Goal: Information Seeking & Learning: Learn about a topic

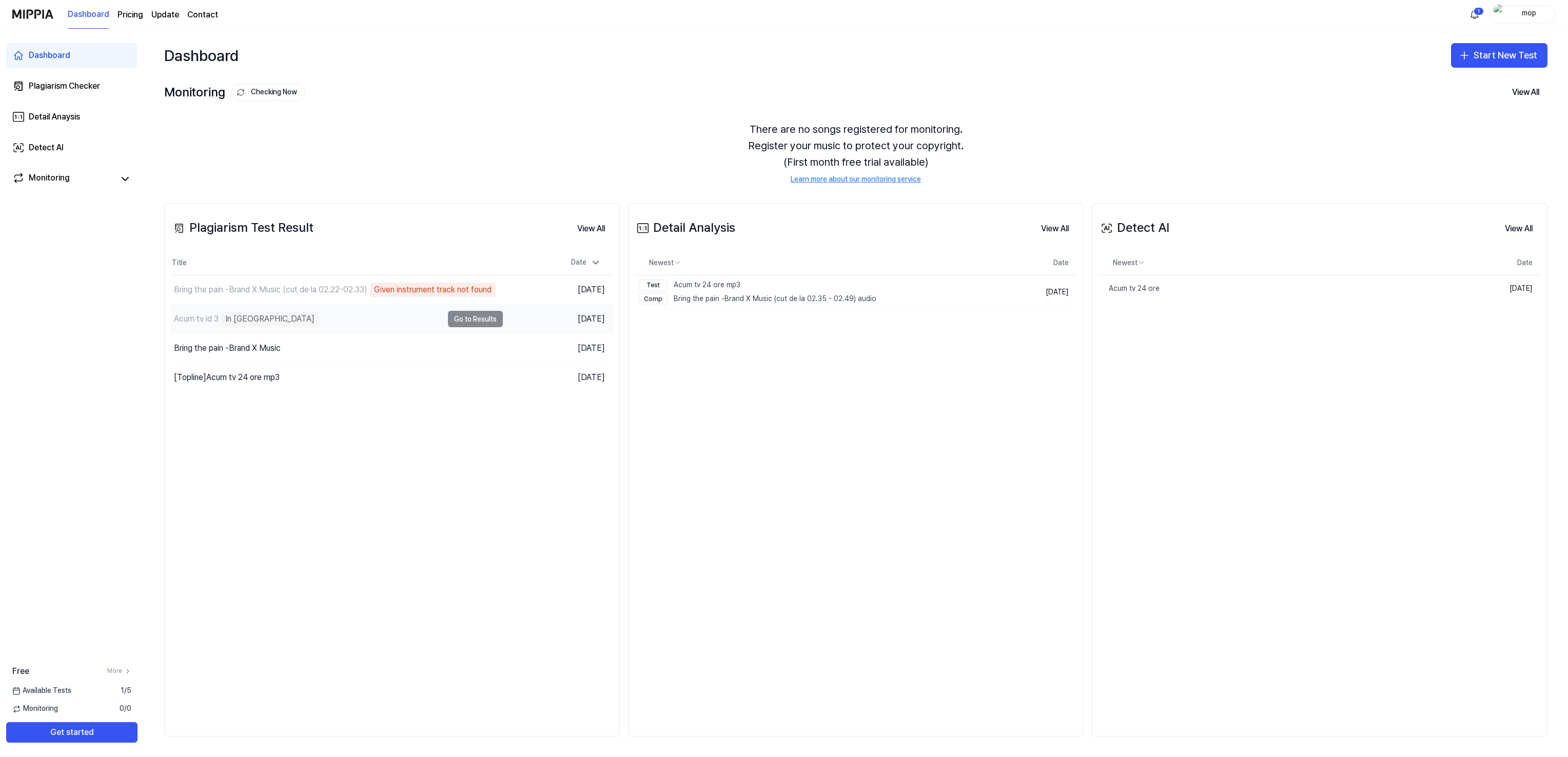
click at [484, 323] on td "Acum tv id 3 In [GEOGRAPHIC_DATA] Go to Results" at bounding box center [337, 319] width 332 height 29
click at [486, 320] on td "Acum tv id 3 In [GEOGRAPHIC_DATA] Go to Results" at bounding box center [337, 319] width 332 height 29
click at [473, 316] on td "Acum tv id 3 In [GEOGRAPHIC_DATA] Go to Results" at bounding box center [337, 319] width 332 height 29
click at [459, 346] on button "Go to Results" at bounding box center [475, 348] width 55 height 16
click at [597, 232] on button "View All" at bounding box center [591, 228] width 44 height 20
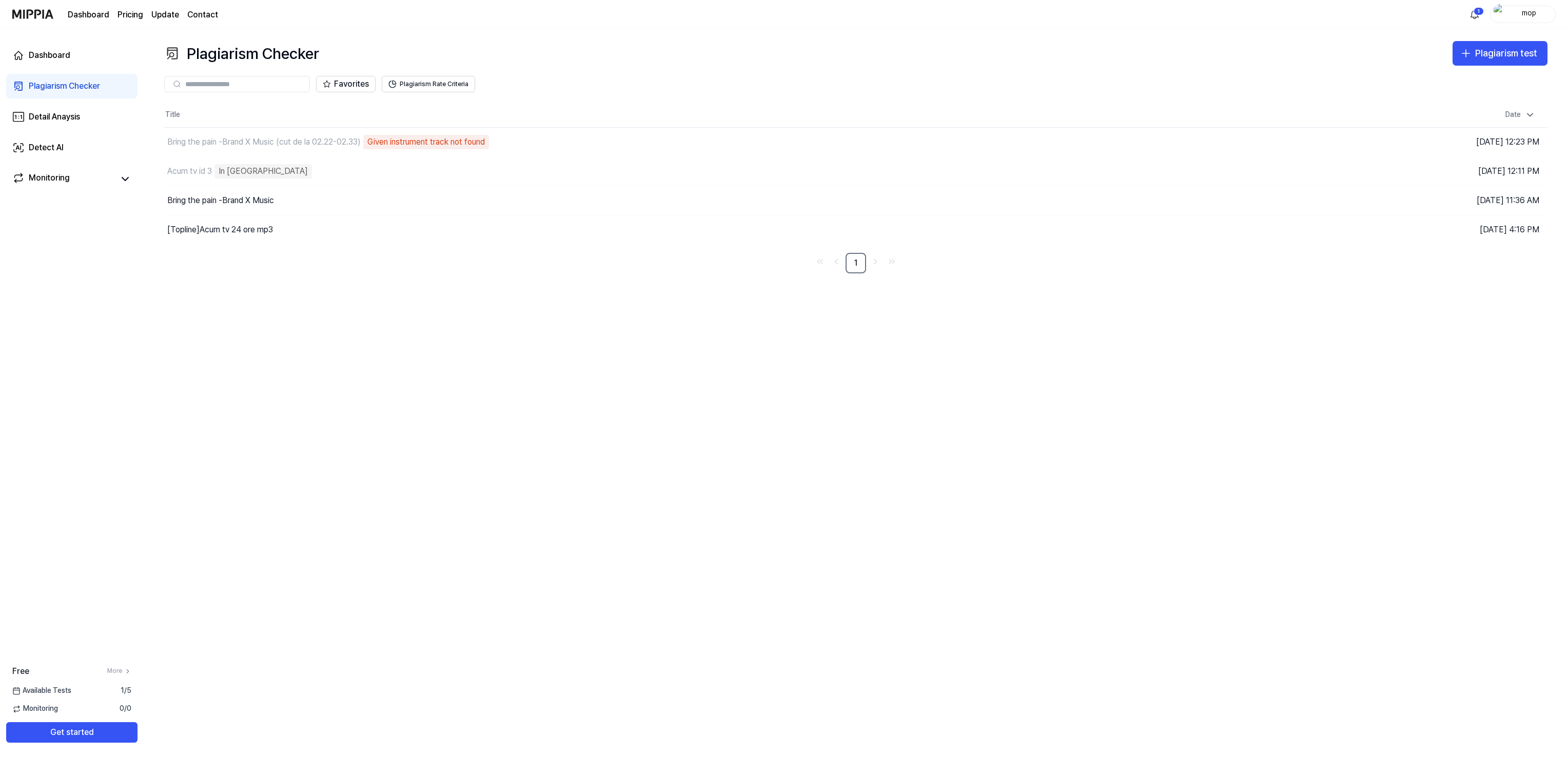
drag, startPoint x: 225, startPoint y: 168, endPoint x: 620, endPoint y: 292, distance: 414.0
click at [620, 292] on div "Plagiarism Checker Plagiarism test Plagiarism Checker Detail Analysis Detect AI…" at bounding box center [855, 392] width 1425 height 728
click at [216, 195] on div "Bring the pain -Brand X Music" at bounding box center [220, 200] width 107 height 12
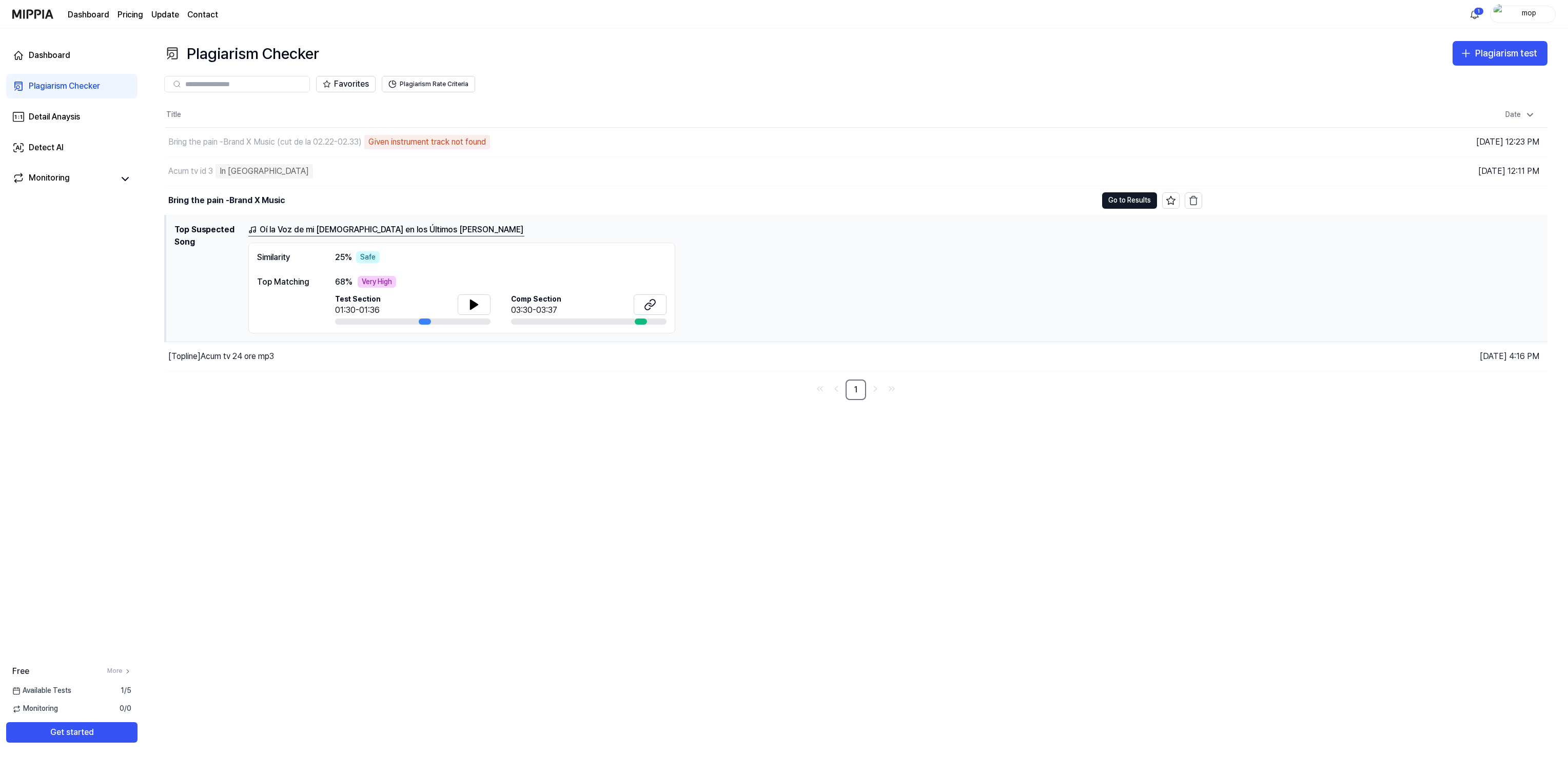
click at [597, 412] on div "Plagiarism Checker Plagiarism test Plagiarism Checker Detail Analysis Detect AI…" at bounding box center [855, 392] width 1425 height 728
click at [216, 354] on div "[Topline] Acum tv 24 ore mp3" at bounding box center [220, 356] width 105 height 12
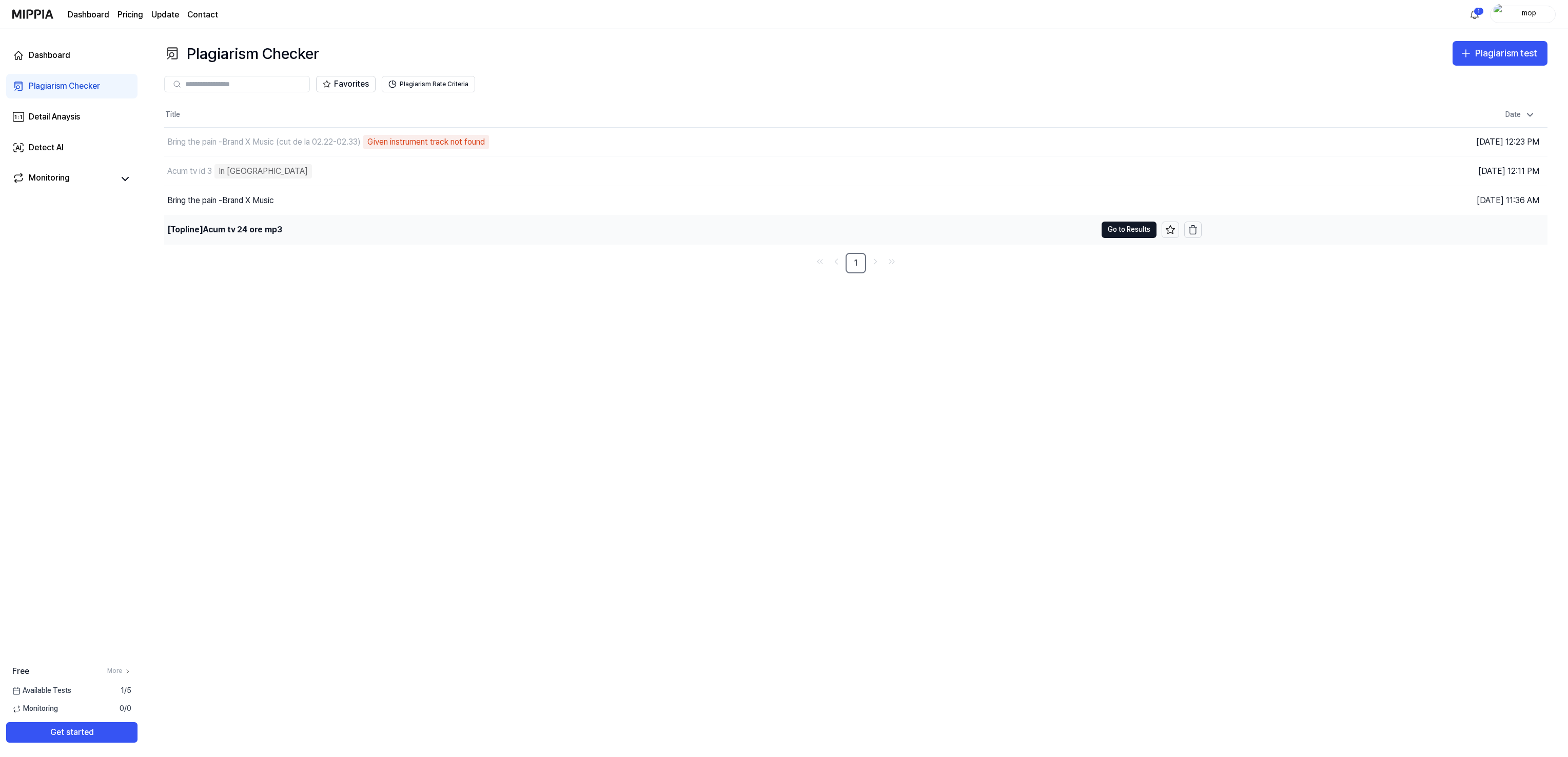
click at [222, 228] on div "[Topline] Acum tv 24 ore mp3" at bounding box center [224, 230] width 115 height 12
click at [1195, 142] on icon "button" at bounding box center [1193, 141] width 10 height 10
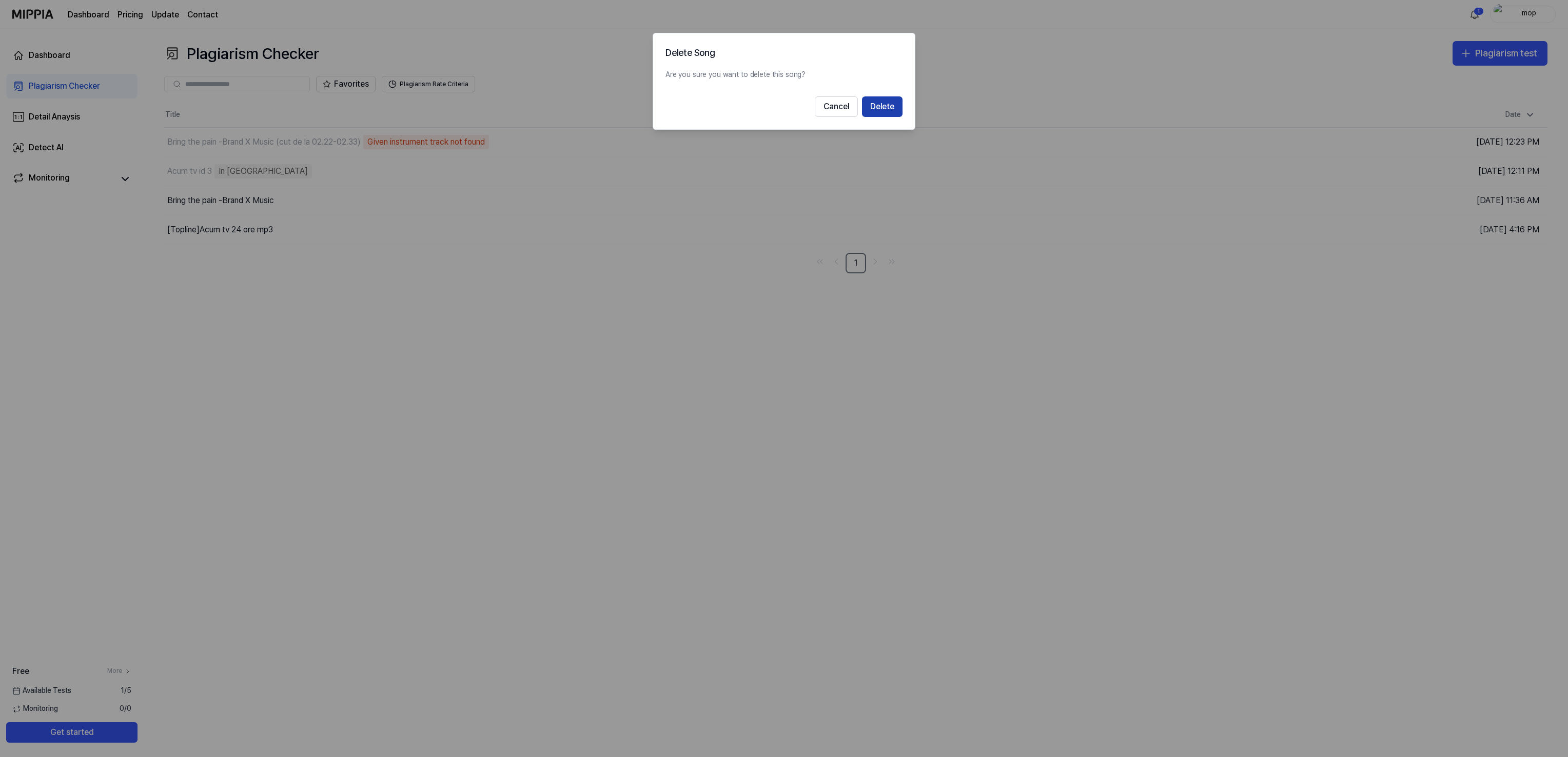
click at [883, 103] on button "Delete" at bounding box center [883, 107] width 41 height 20
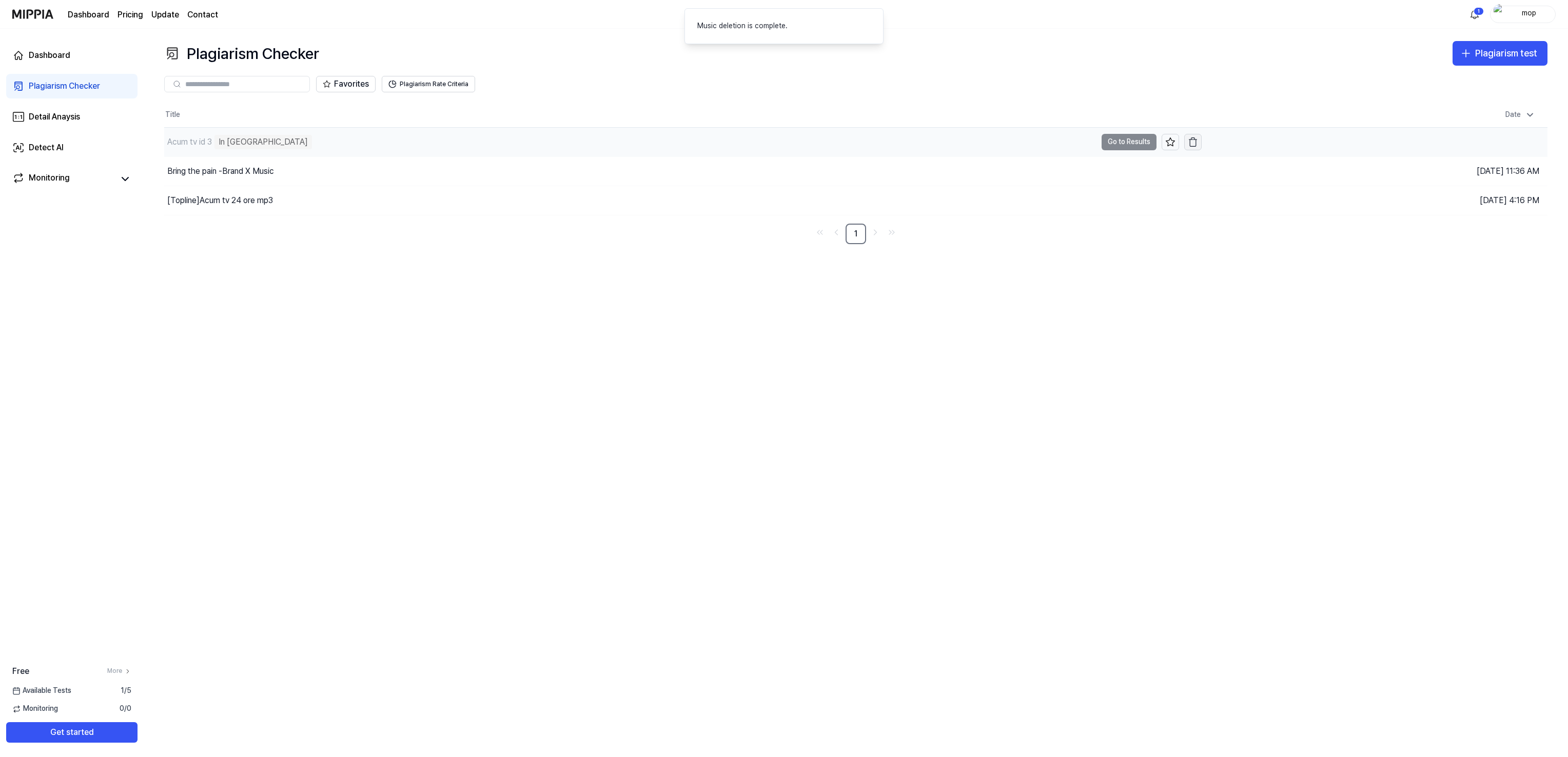
click at [1193, 141] on icon "button" at bounding box center [1193, 141] width 10 height 10
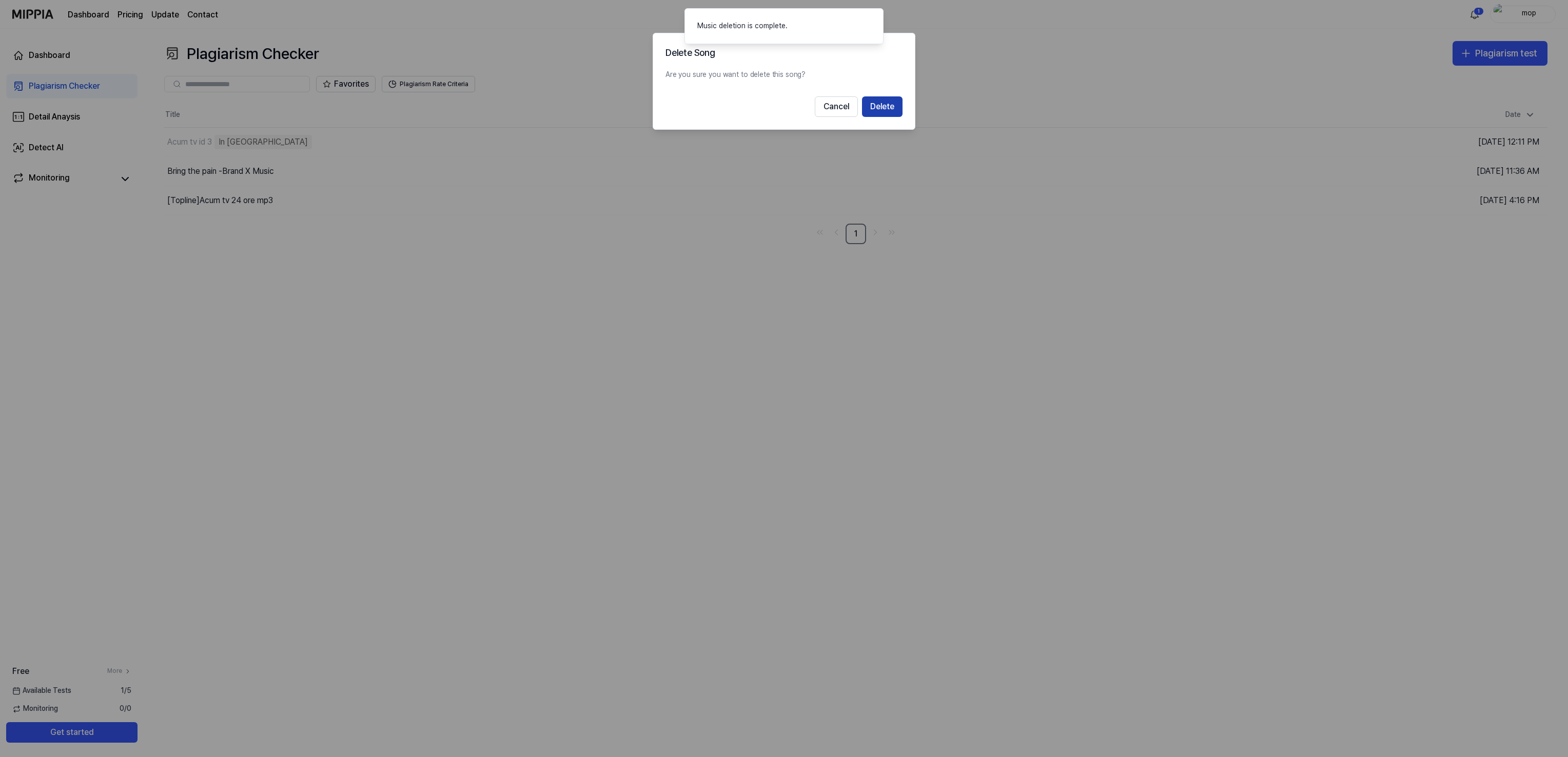
click at [885, 109] on button "Delete" at bounding box center [883, 107] width 41 height 20
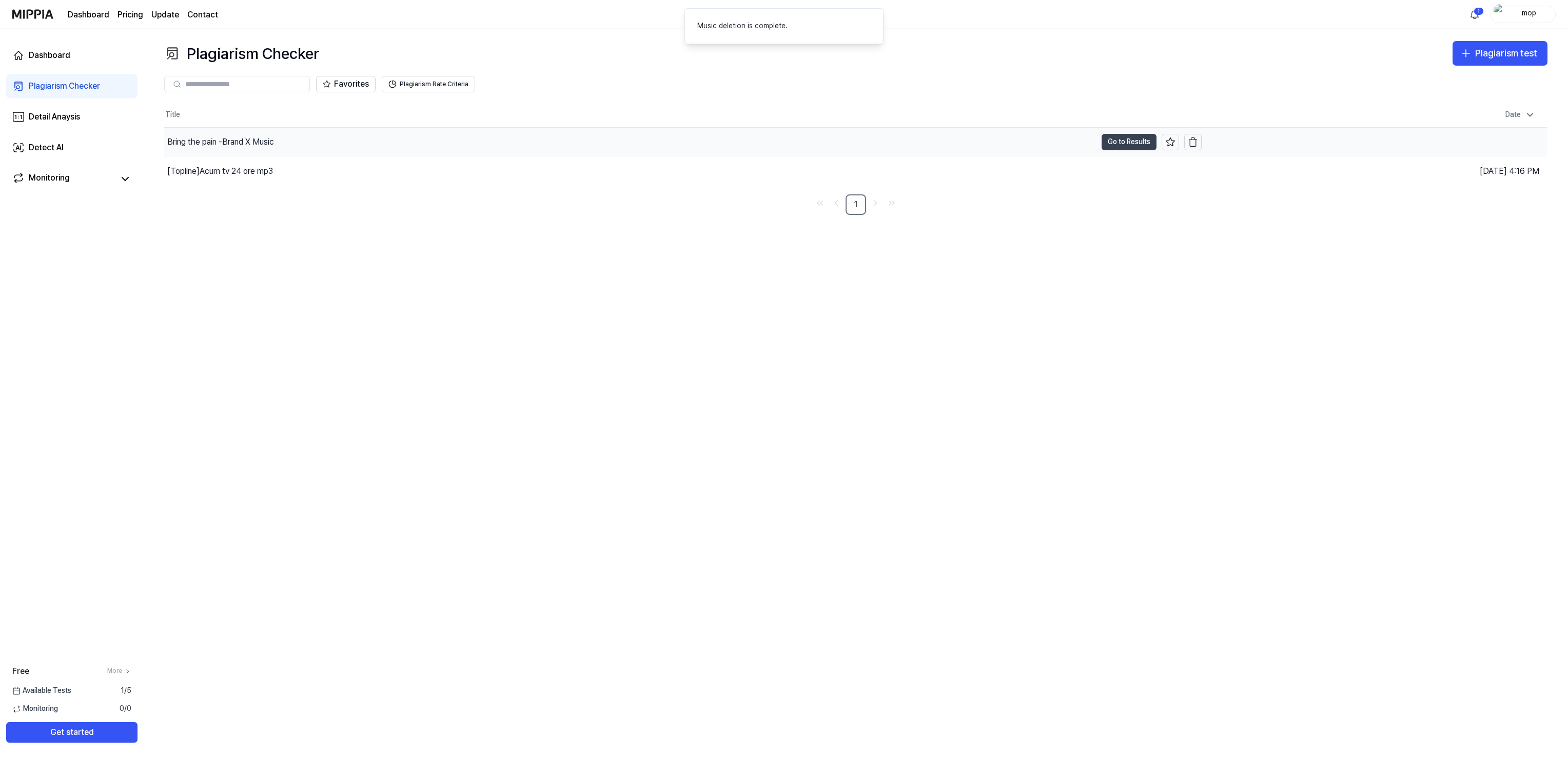
click at [1121, 143] on button "Go to Results" at bounding box center [1129, 142] width 55 height 16
click at [223, 168] on div "[Topline] Acum tv 24 ore mp3" at bounding box center [220, 171] width 105 height 12
click at [204, 141] on div "Bring the pain -Brand X Music" at bounding box center [220, 142] width 107 height 12
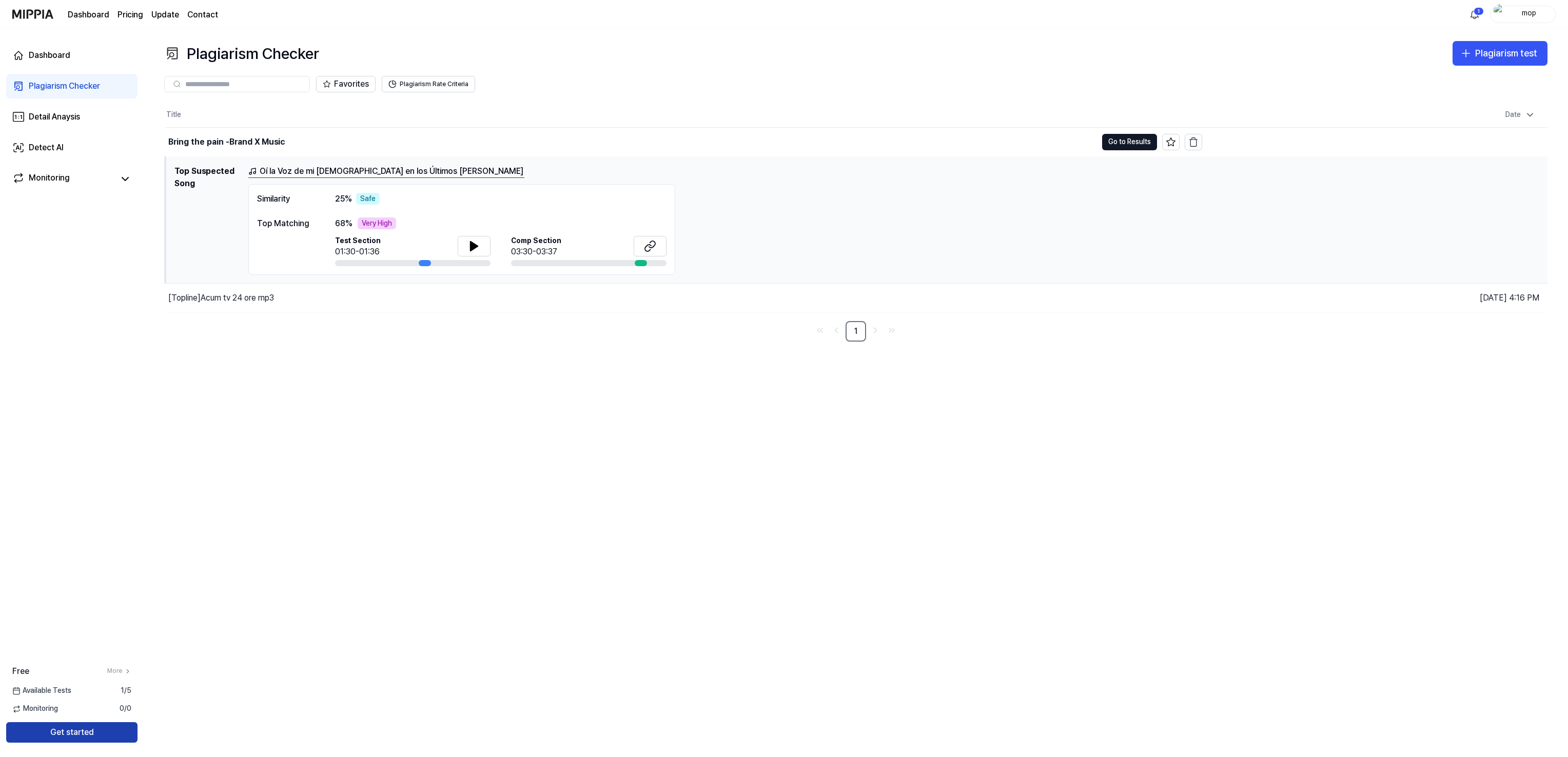
click at [75, 728] on button "Get started" at bounding box center [71, 732] width 131 height 20
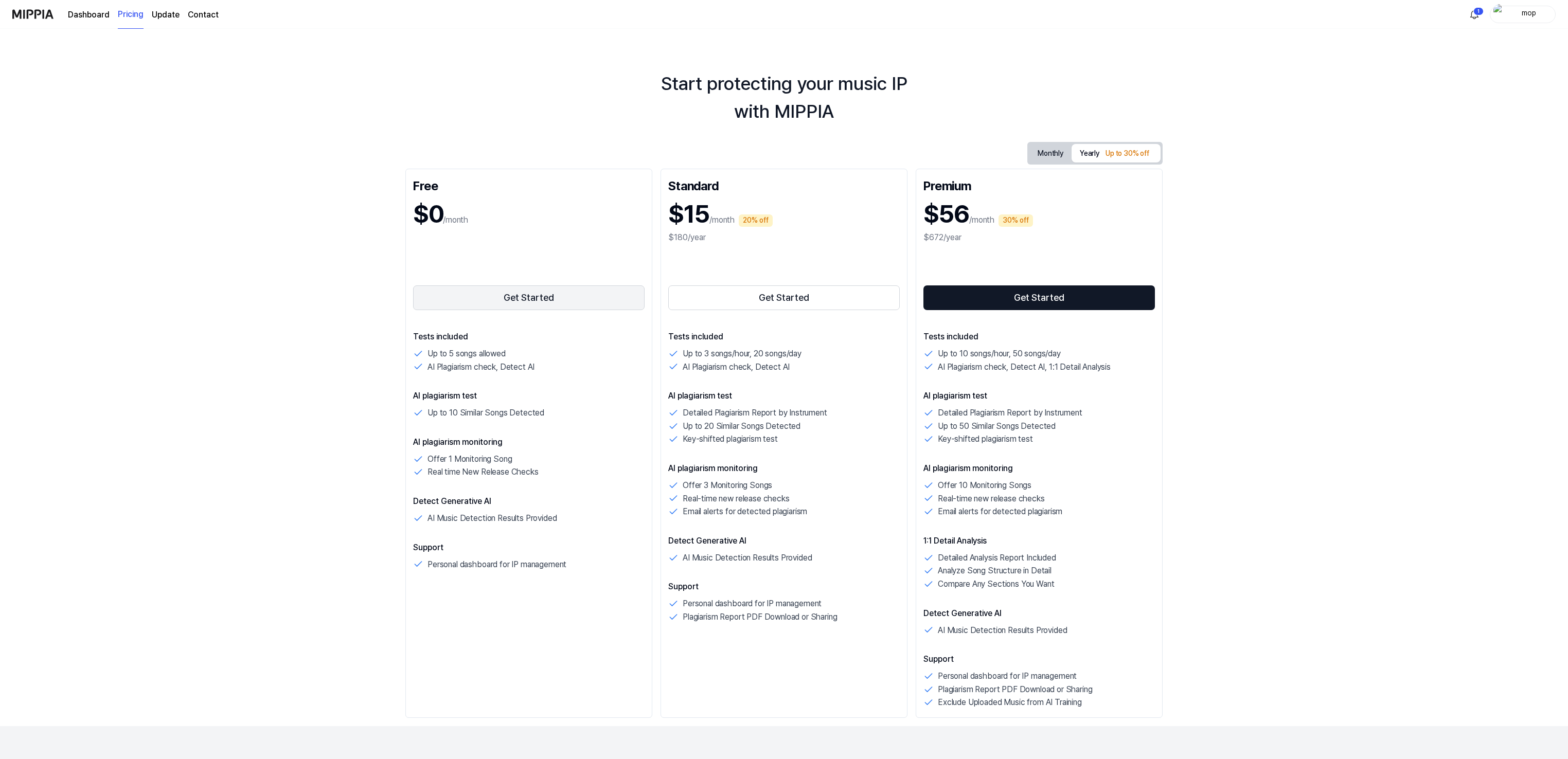
click at [538, 294] on button "Get Started" at bounding box center [529, 298] width 232 height 25
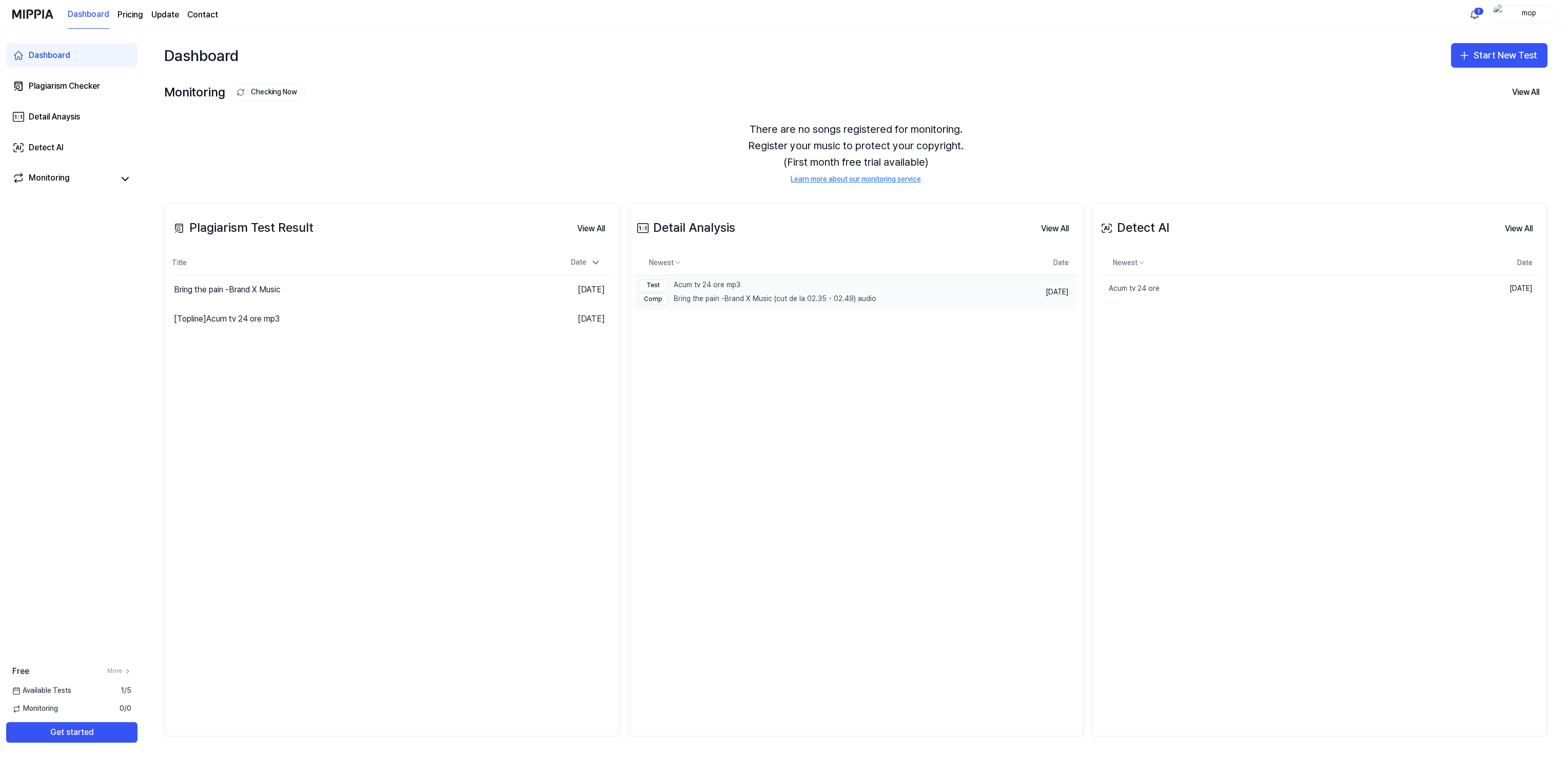
click at [722, 285] on div "Test Acum tv 24 ore mp3" at bounding box center [757, 285] width 237 height 12
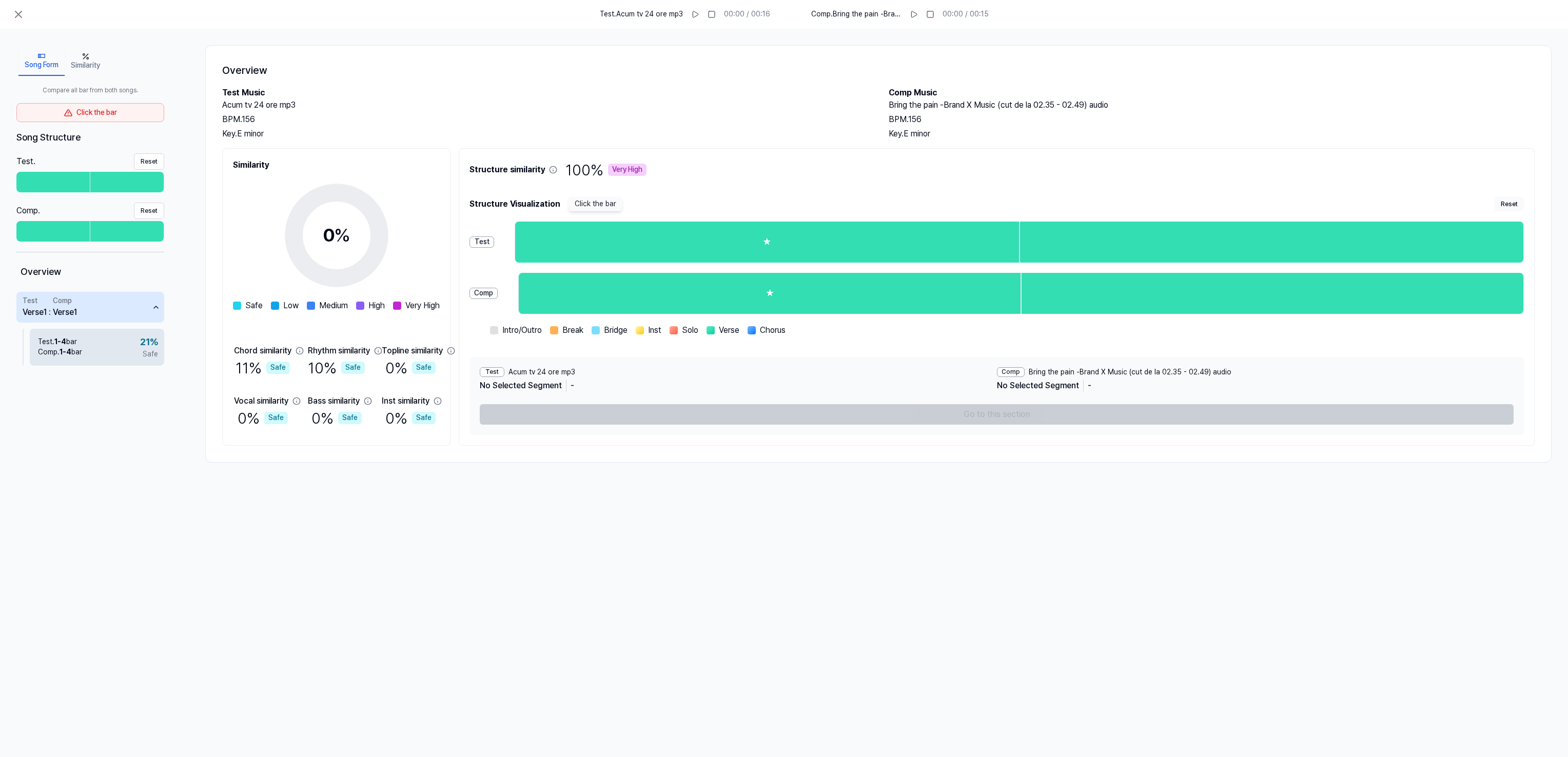
click at [92, 347] on div "Test . 1 - 4 bar Comp . 1 - 4 bar 21 % Safe" at bounding box center [97, 347] width 135 height 37
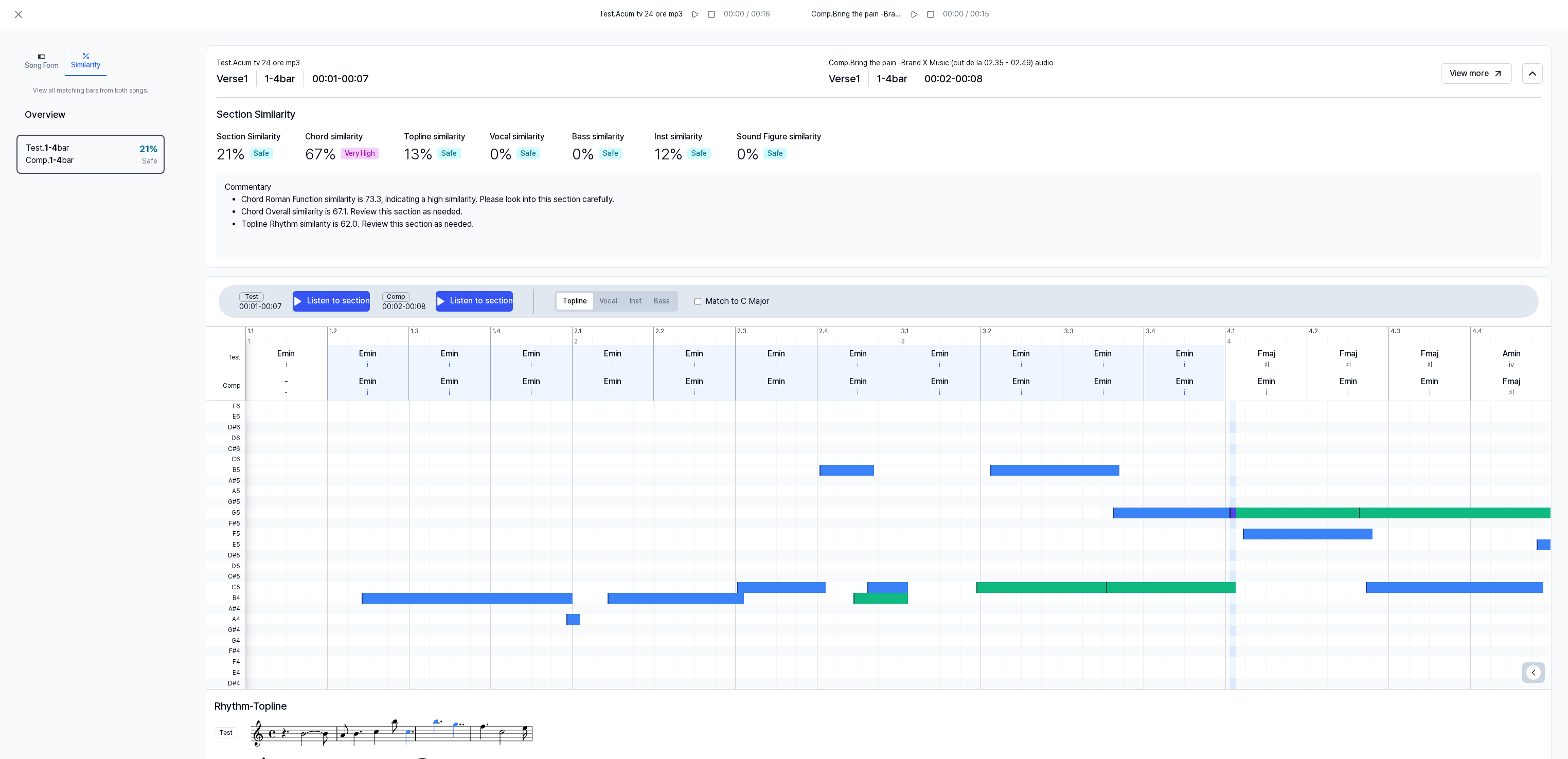
click at [89, 61] on button "Similarity" at bounding box center [85, 61] width 42 height 29
click at [43, 56] on icon "button" at bounding box center [42, 57] width 8 height 8
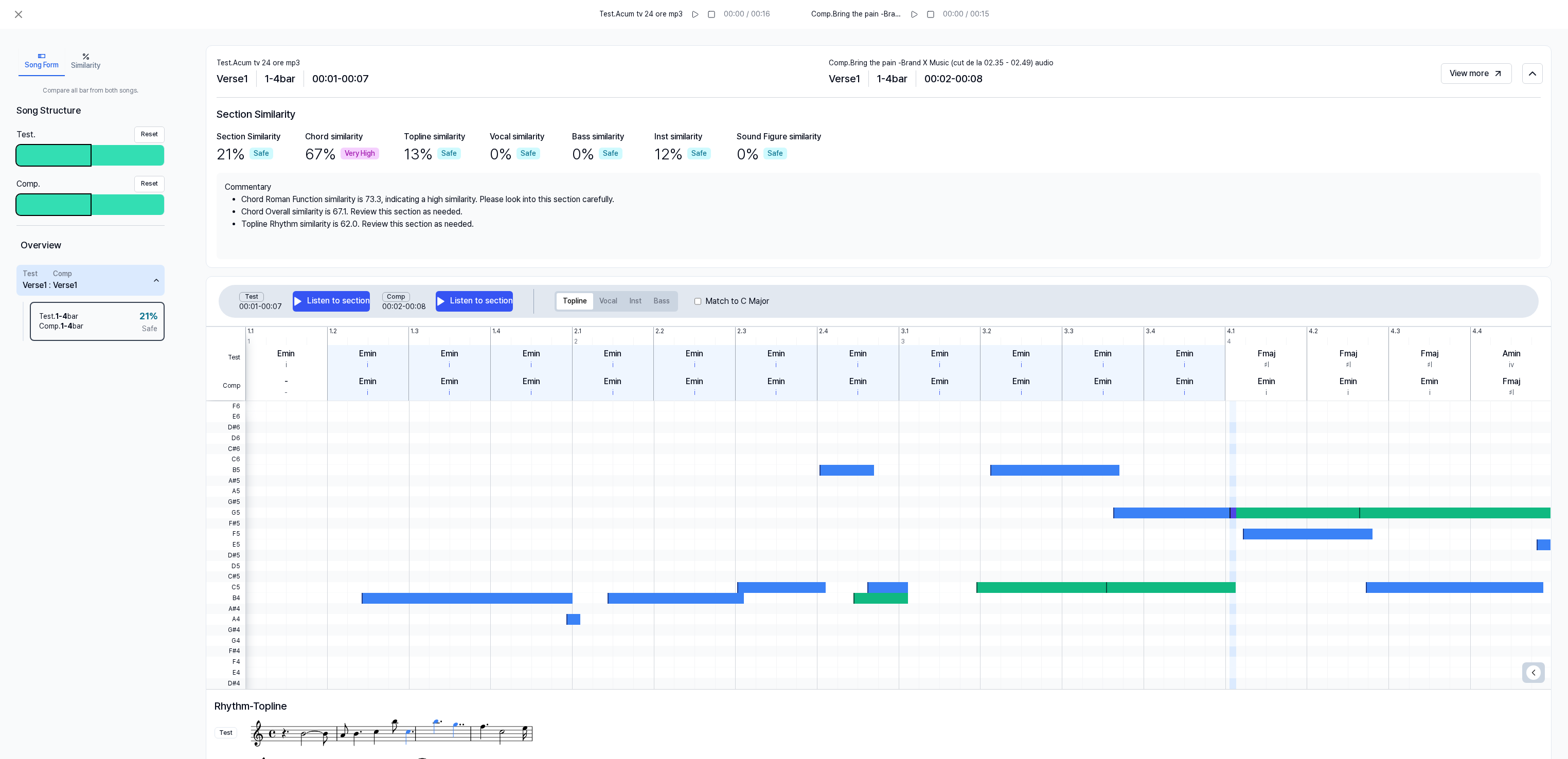
click at [89, 57] on icon "button" at bounding box center [86, 57] width 8 height 8
click at [36, 57] on button "Song Form" at bounding box center [42, 61] width 46 height 29
click at [50, 150] on div at bounding box center [53, 155] width 74 height 20
click at [47, 200] on div at bounding box center [53, 204] width 74 height 20
click at [59, 150] on div at bounding box center [53, 155] width 74 height 20
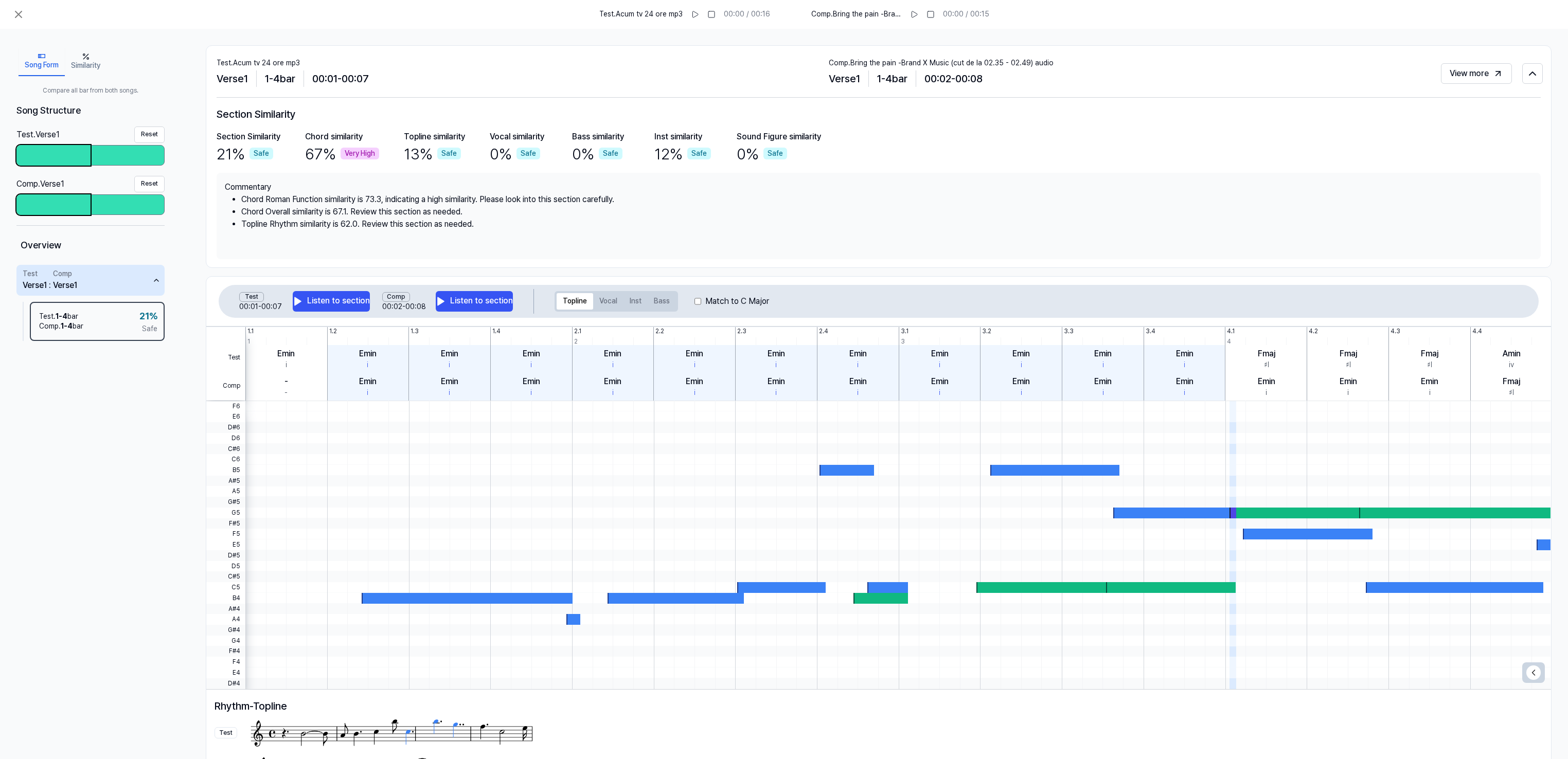
click at [44, 202] on div at bounding box center [53, 204] width 74 height 20
click at [121, 150] on div at bounding box center [127, 155] width 72 height 18
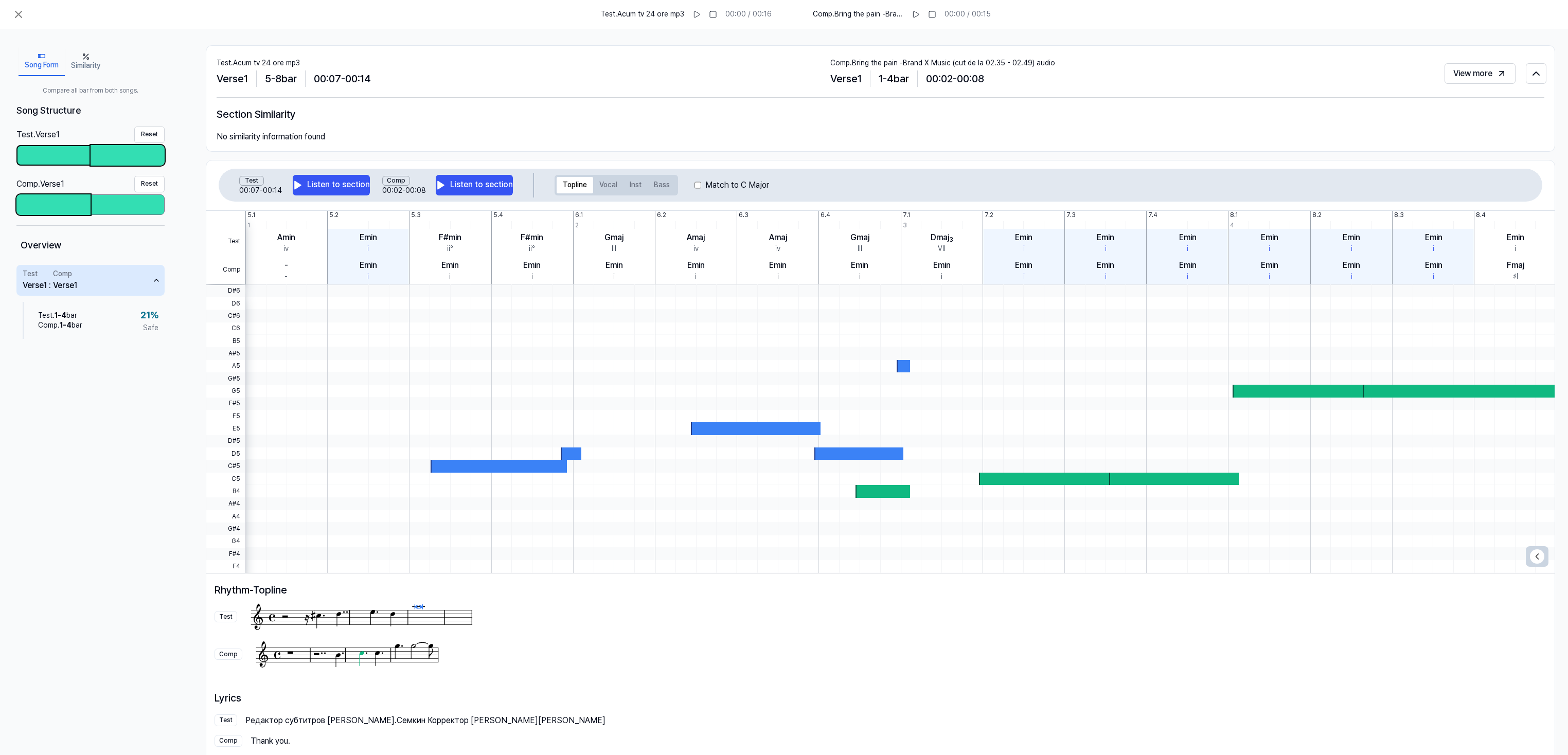
click at [59, 152] on div at bounding box center [54, 155] width 72 height 18
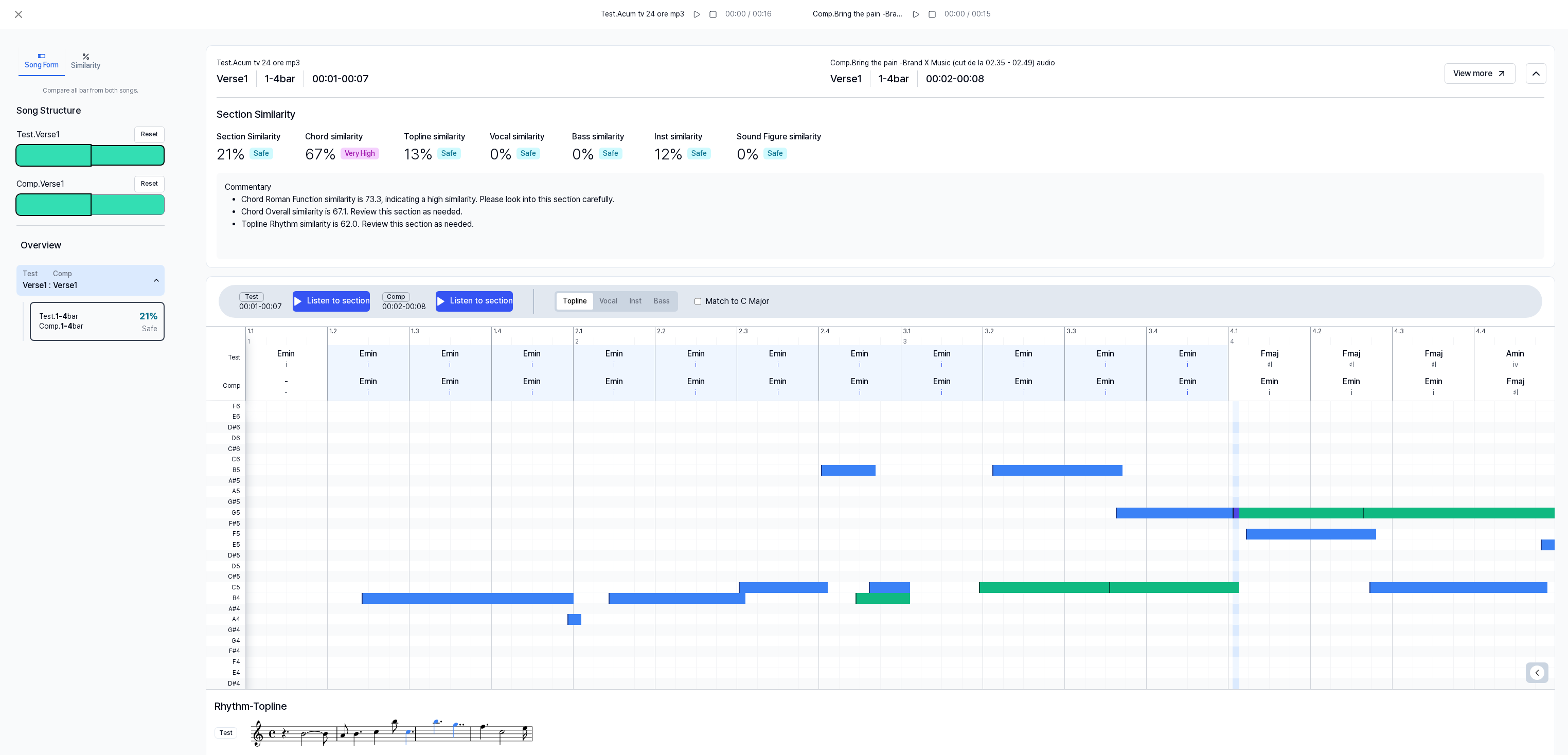
click at [124, 153] on div at bounding box center [127, 155] width 72 height 18
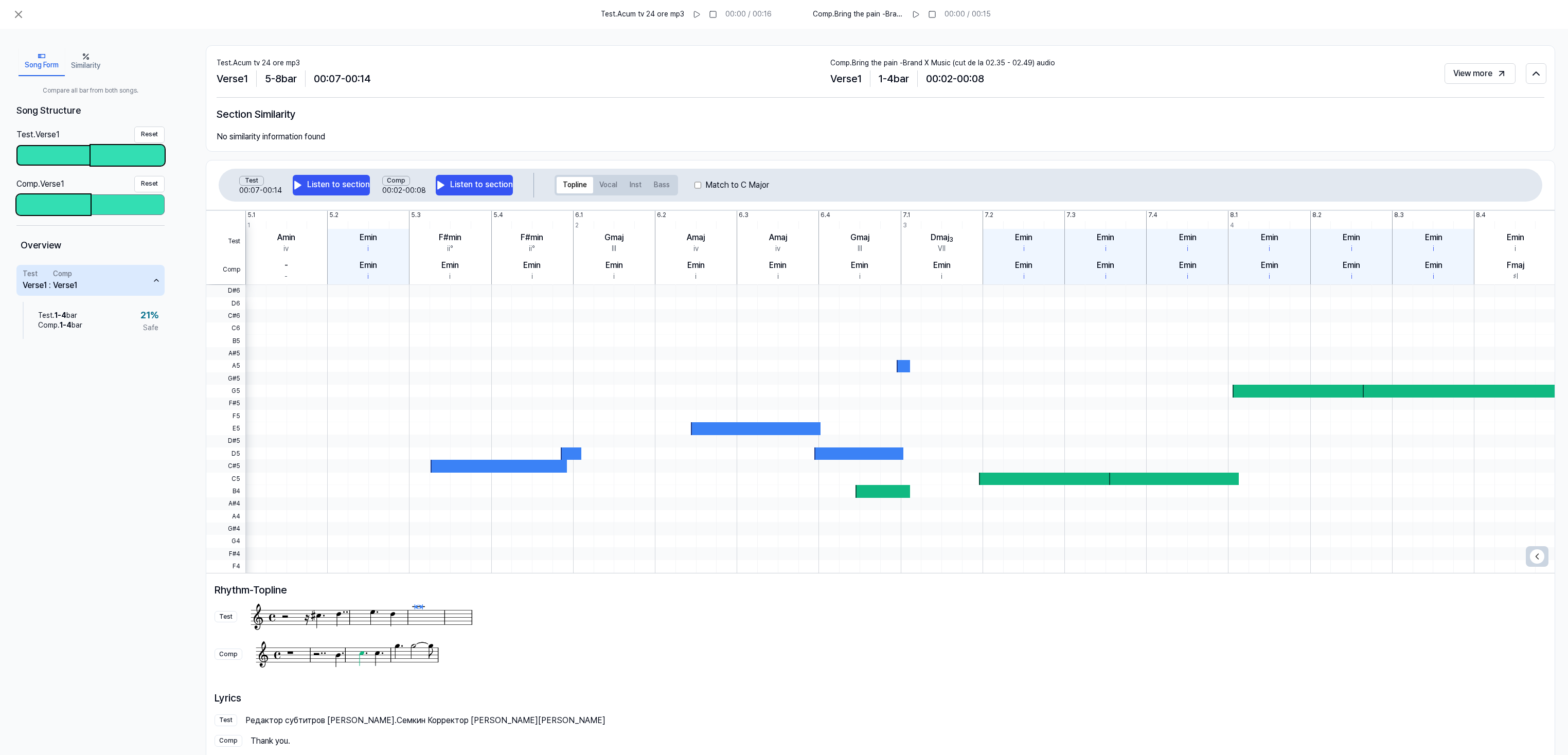
click at [64, 150] on div at bounding box center [54, 155] width 72 height 18
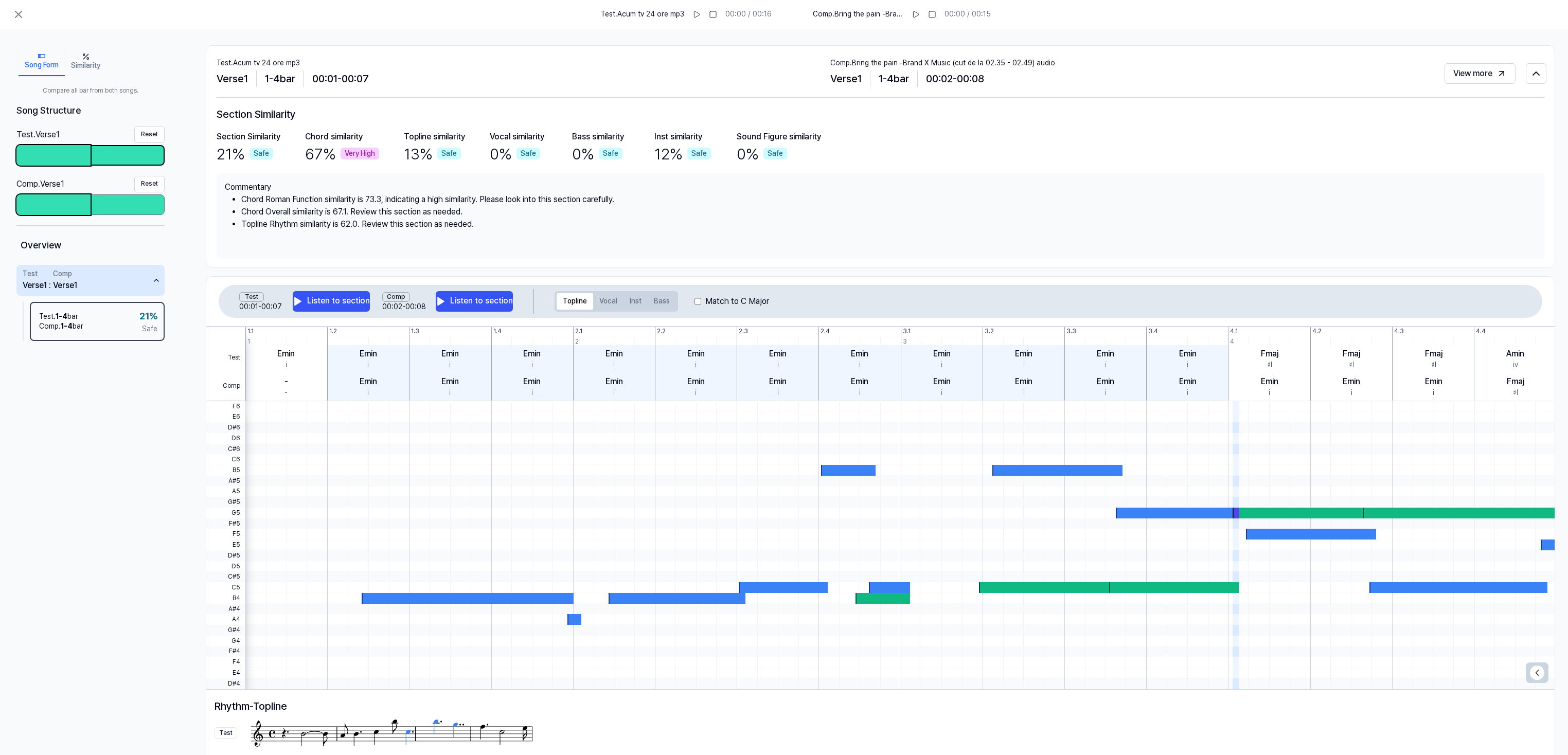
click at [128, 152] on div at bounding box center [127, 155] width 72 height 18
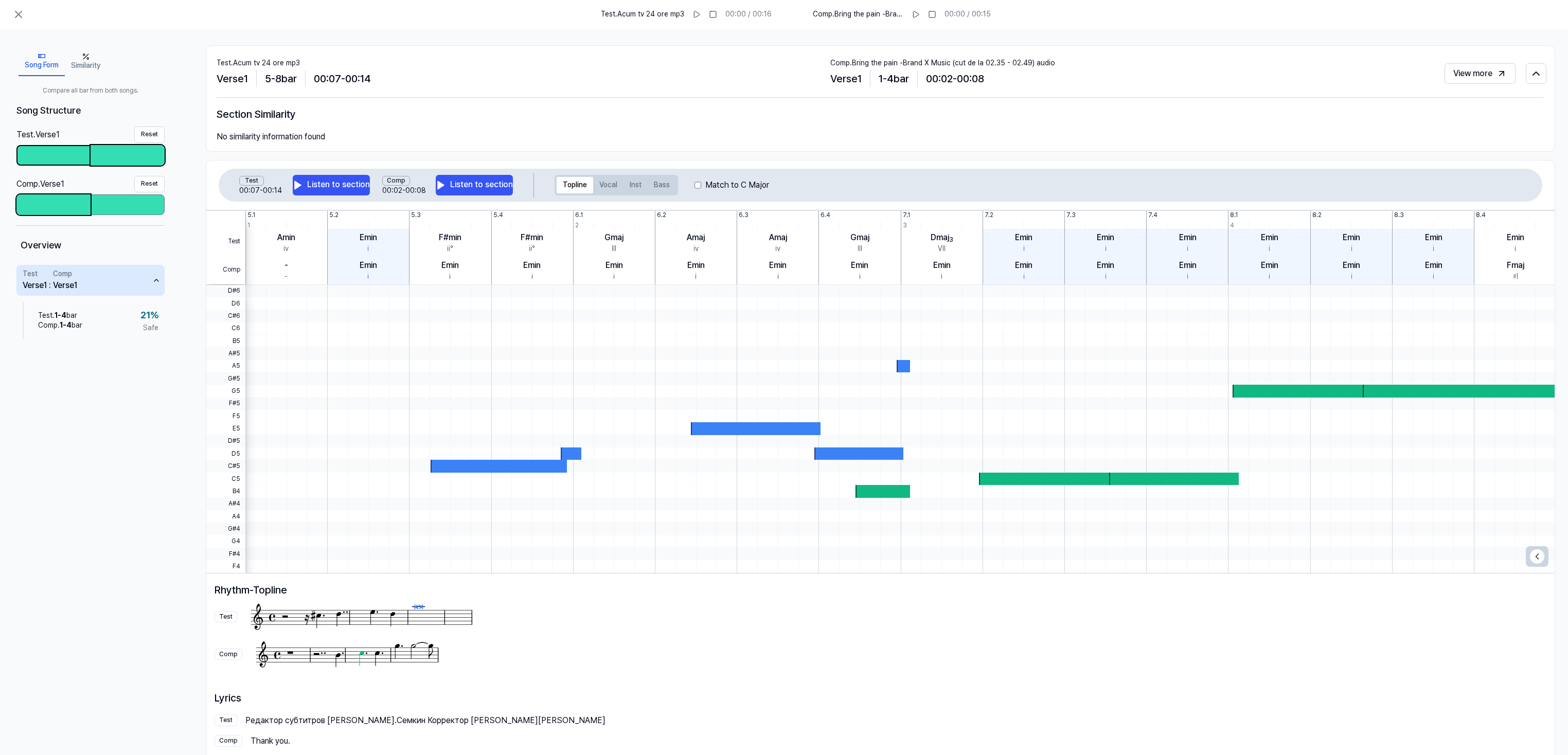
click at [60, 152] on div at bounding box center [54, 155] width 72 height 18
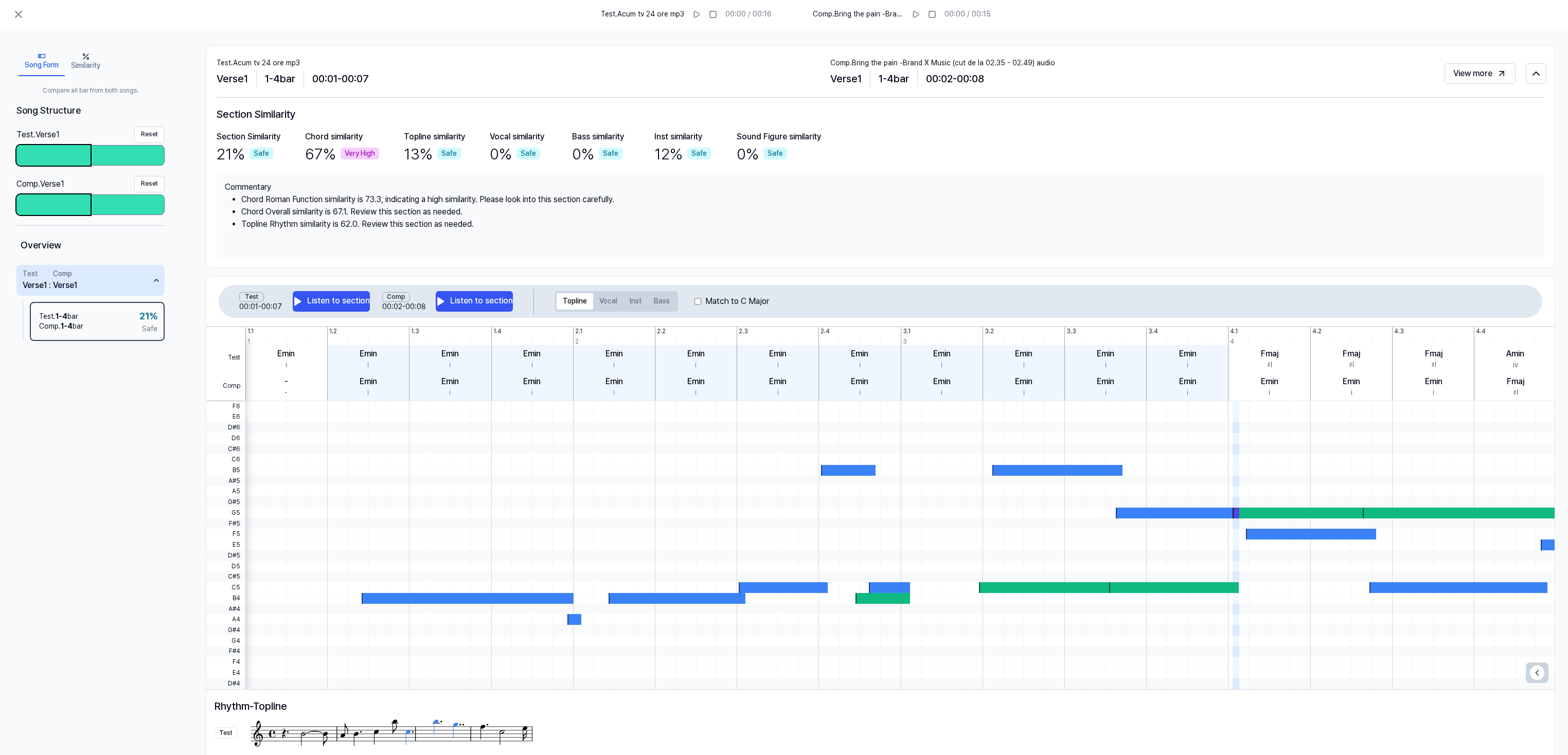
scroll to position [143, 0]
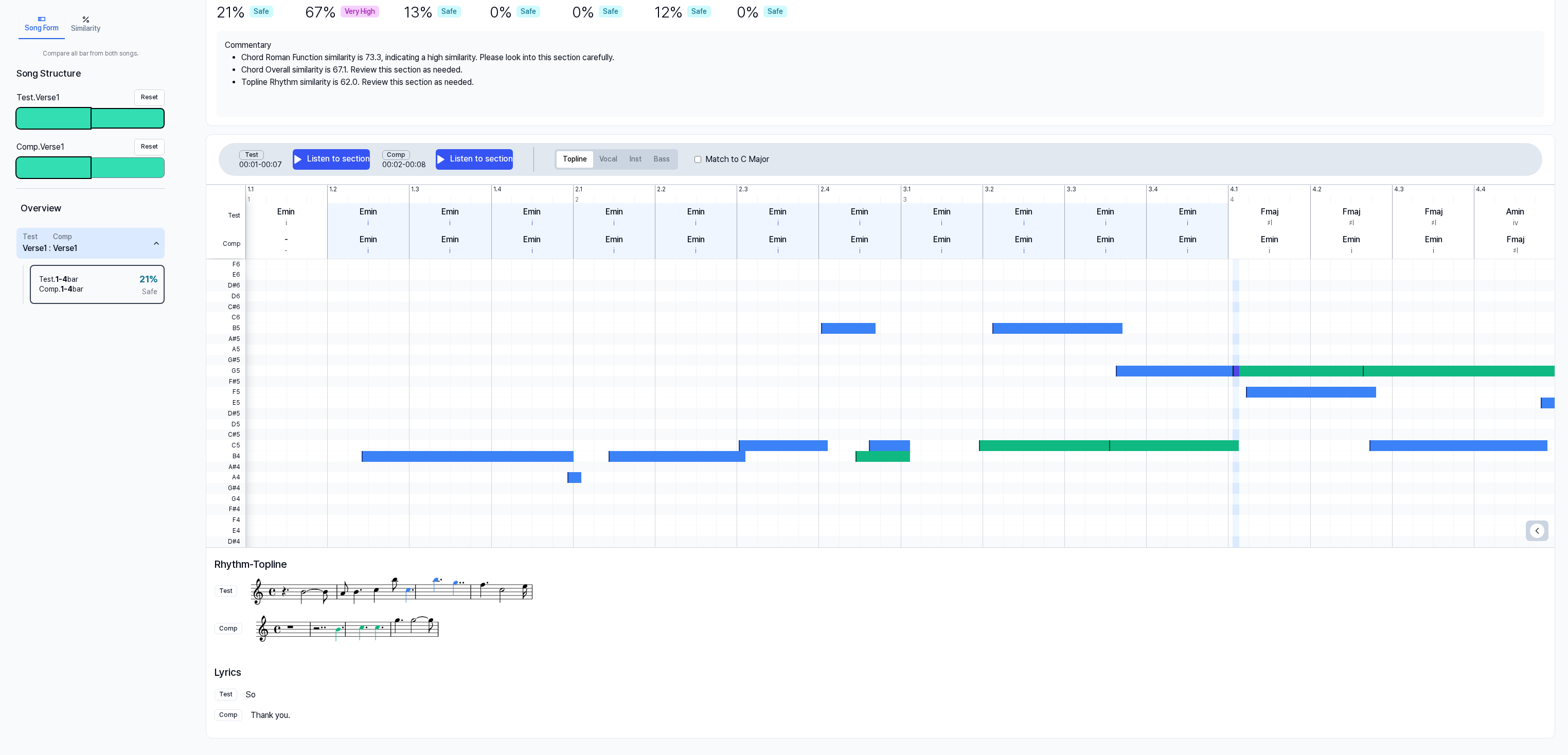
click at [121, 112] on div at bounding box center [127, 118] width 72 height 18
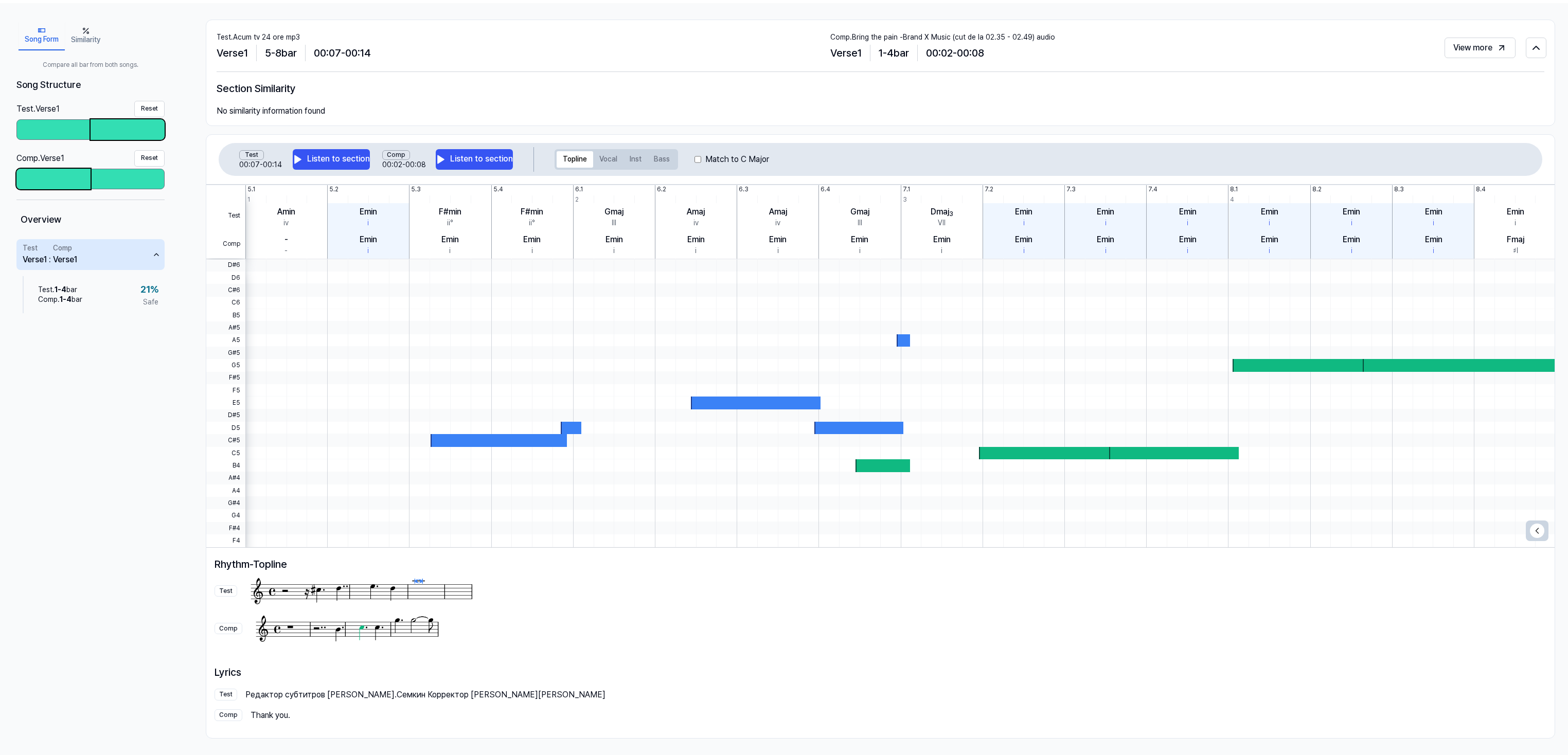
scroll to position [26, 0]
click at [119, 178] on div at bounding box center [127, 179] width 72 height 18
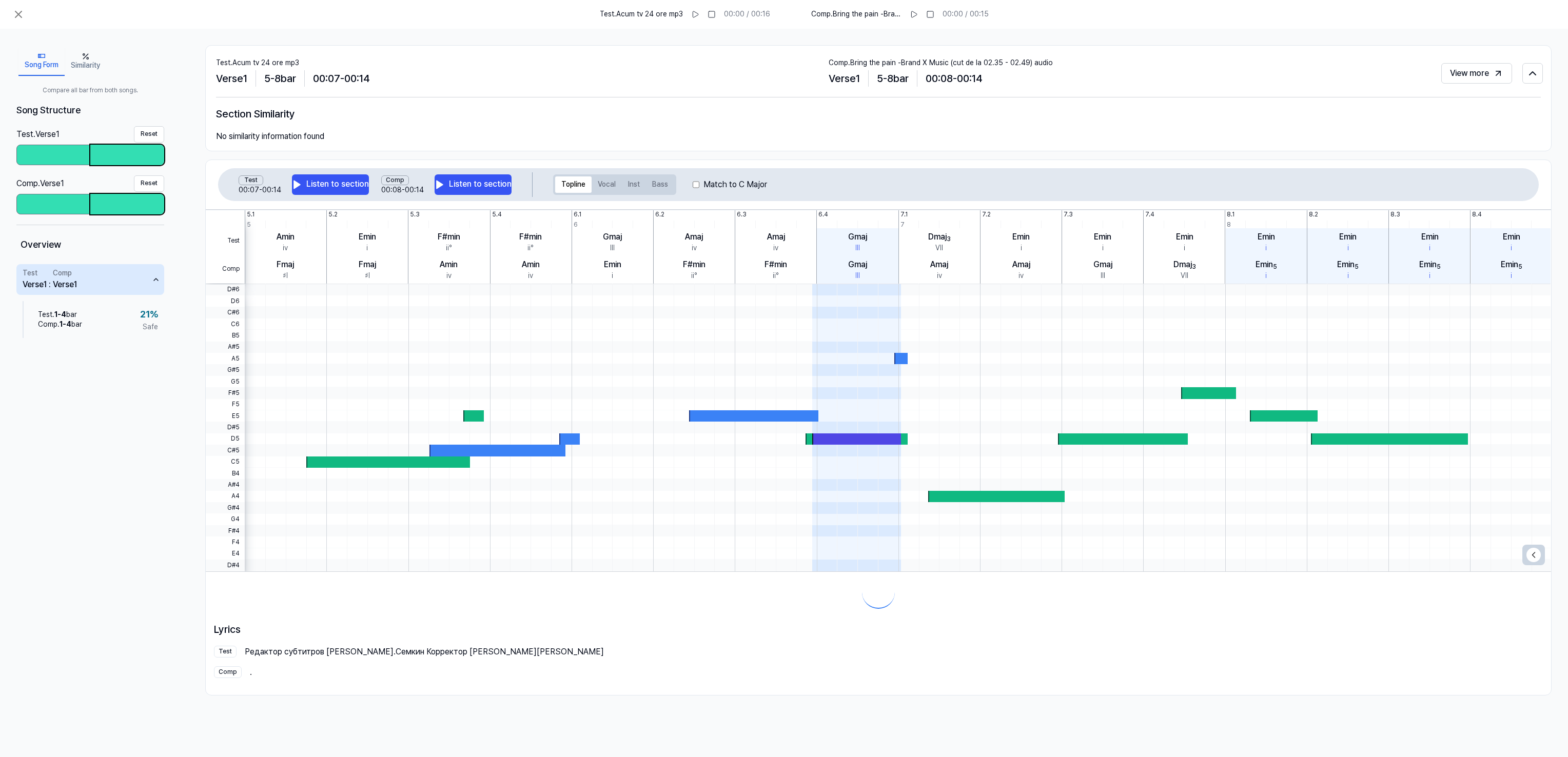
click at [120, 149] on div at bounding box center [127, 155] width 74 height 20
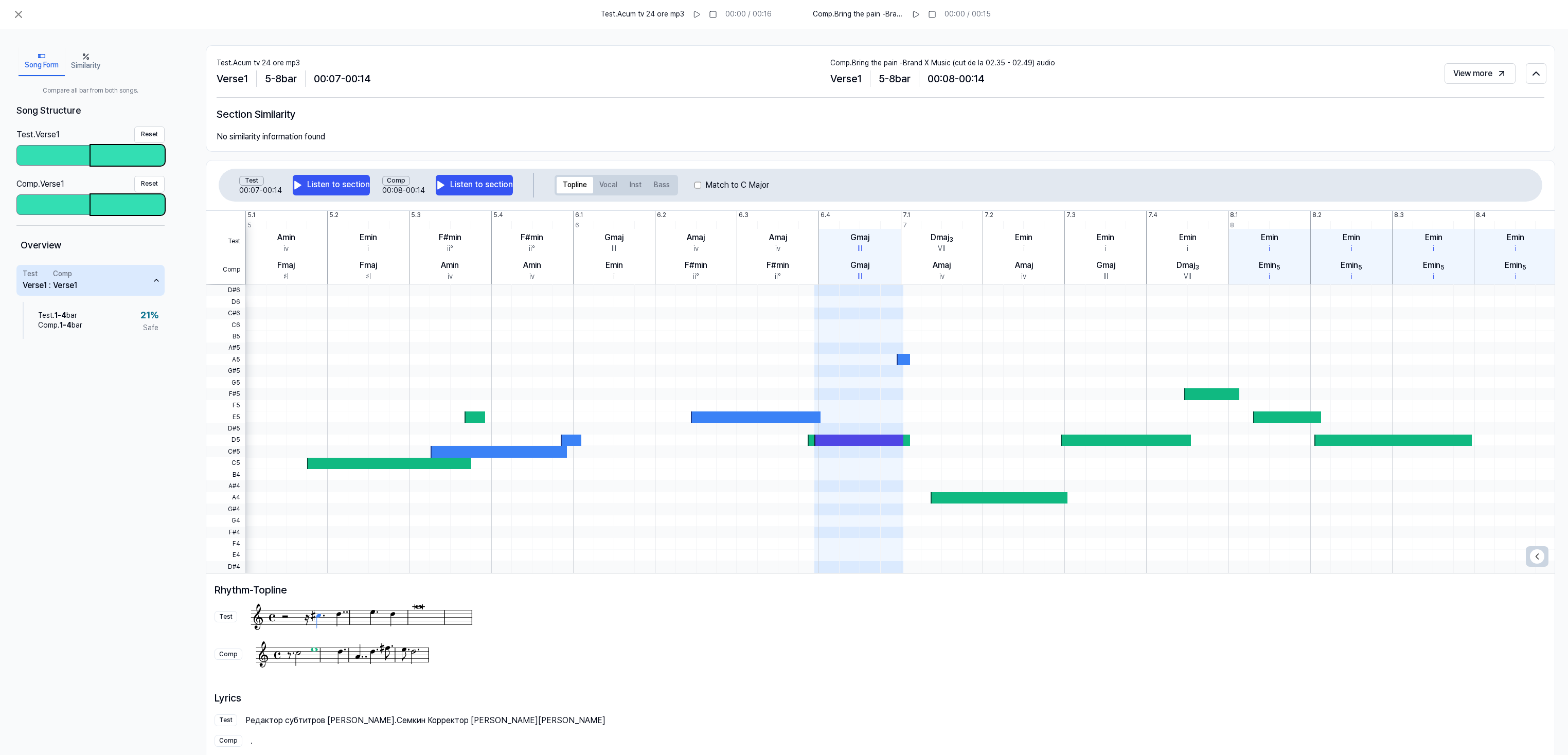
click at [136, 204] on div at bounding box center [127, 204] width 74 height 20
click at [119, 152] on div at bounding box center [127, 155] width 74 height 20
click at [50, 149] on div at bounding box center [54, 155] width 72 height 18
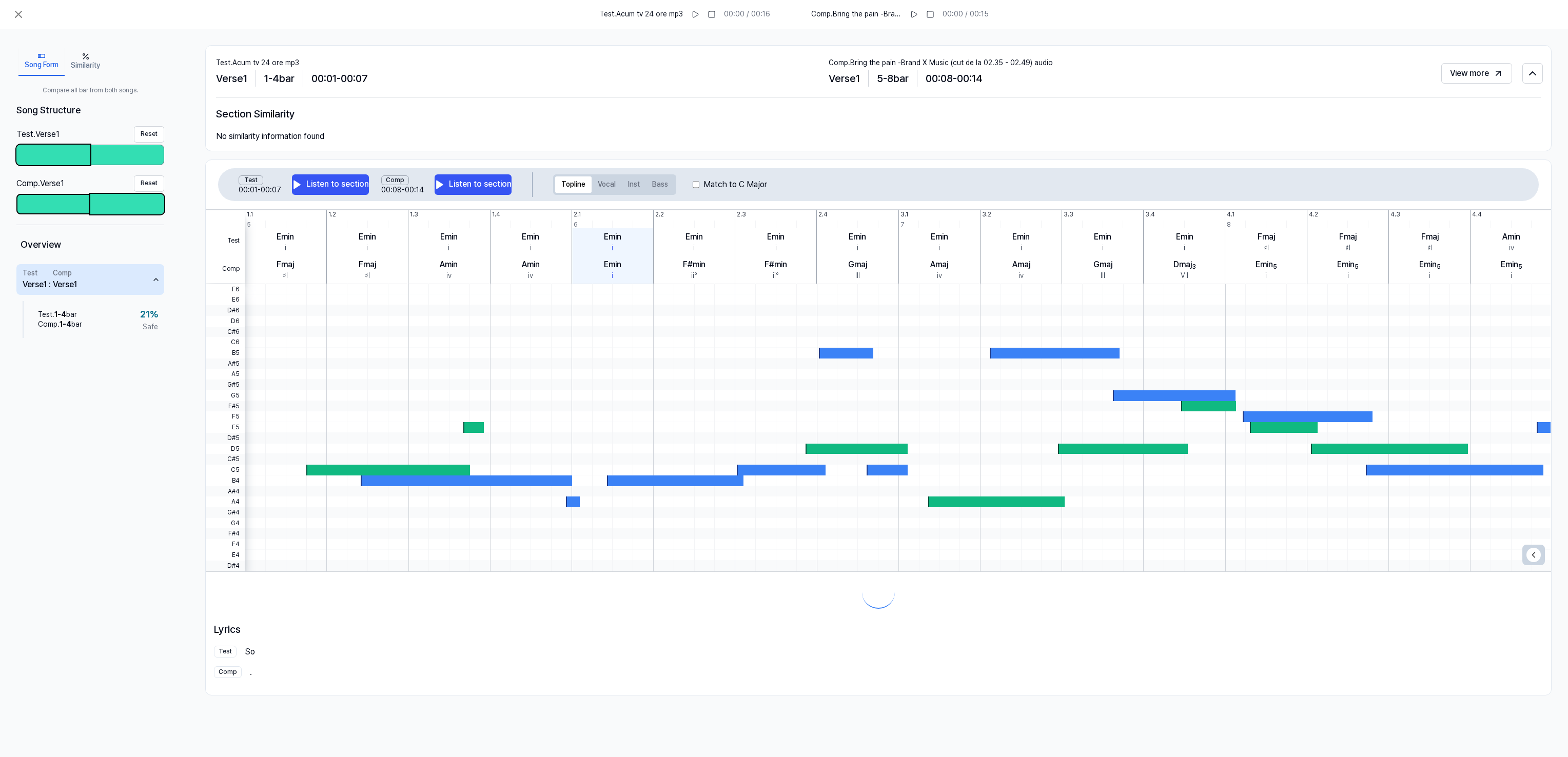
click at [43, 199] on div at bounding box center [54, 204] width 72 height 18
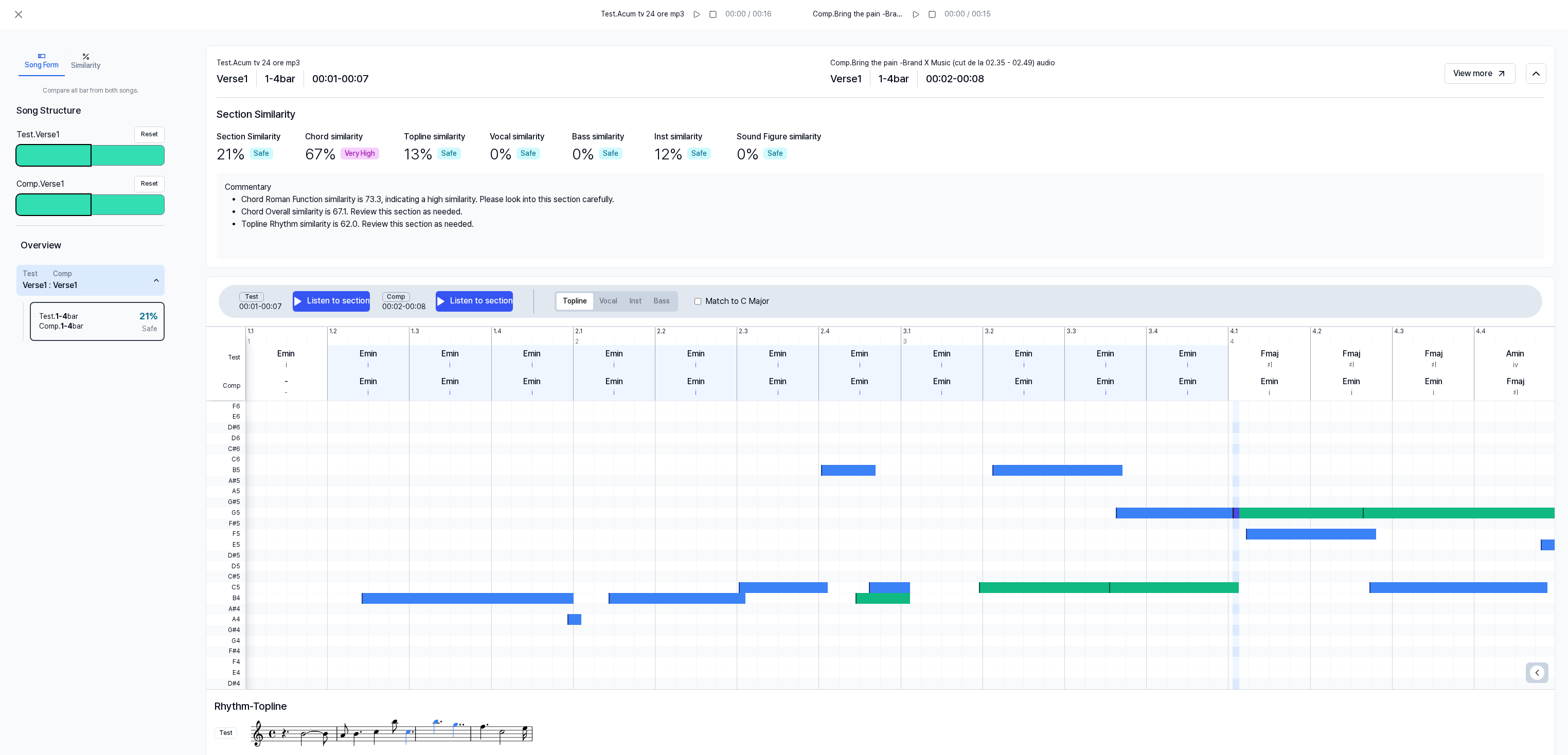
click at [58, 150] on div at bounding box center [53, 155] width 74 height 20
click at [113, 149] on div at bounding box center [127, 155] width 72 height 18
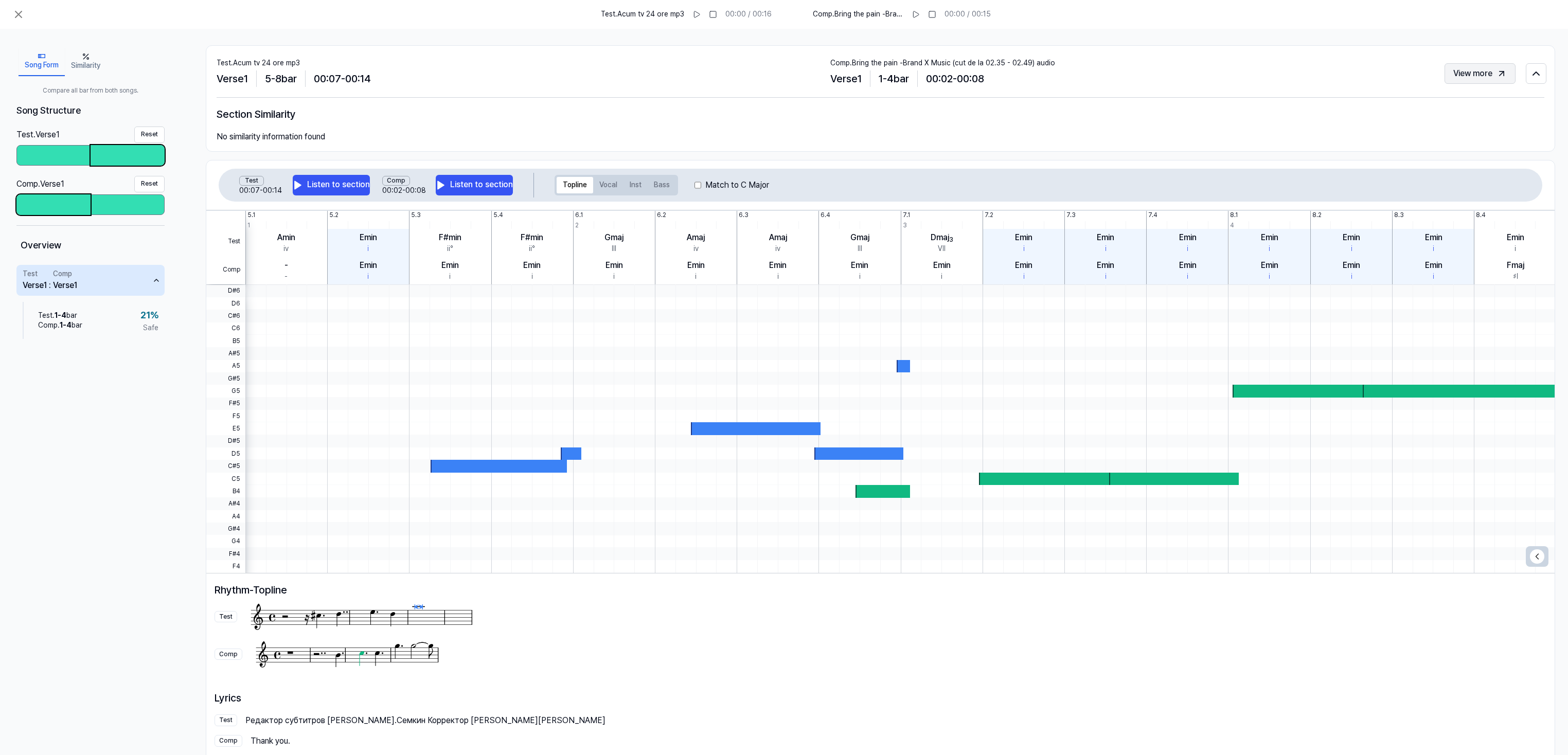
click at [1466, 76] on button "View more" at bounding box center [1480, 74] width 71 height 20
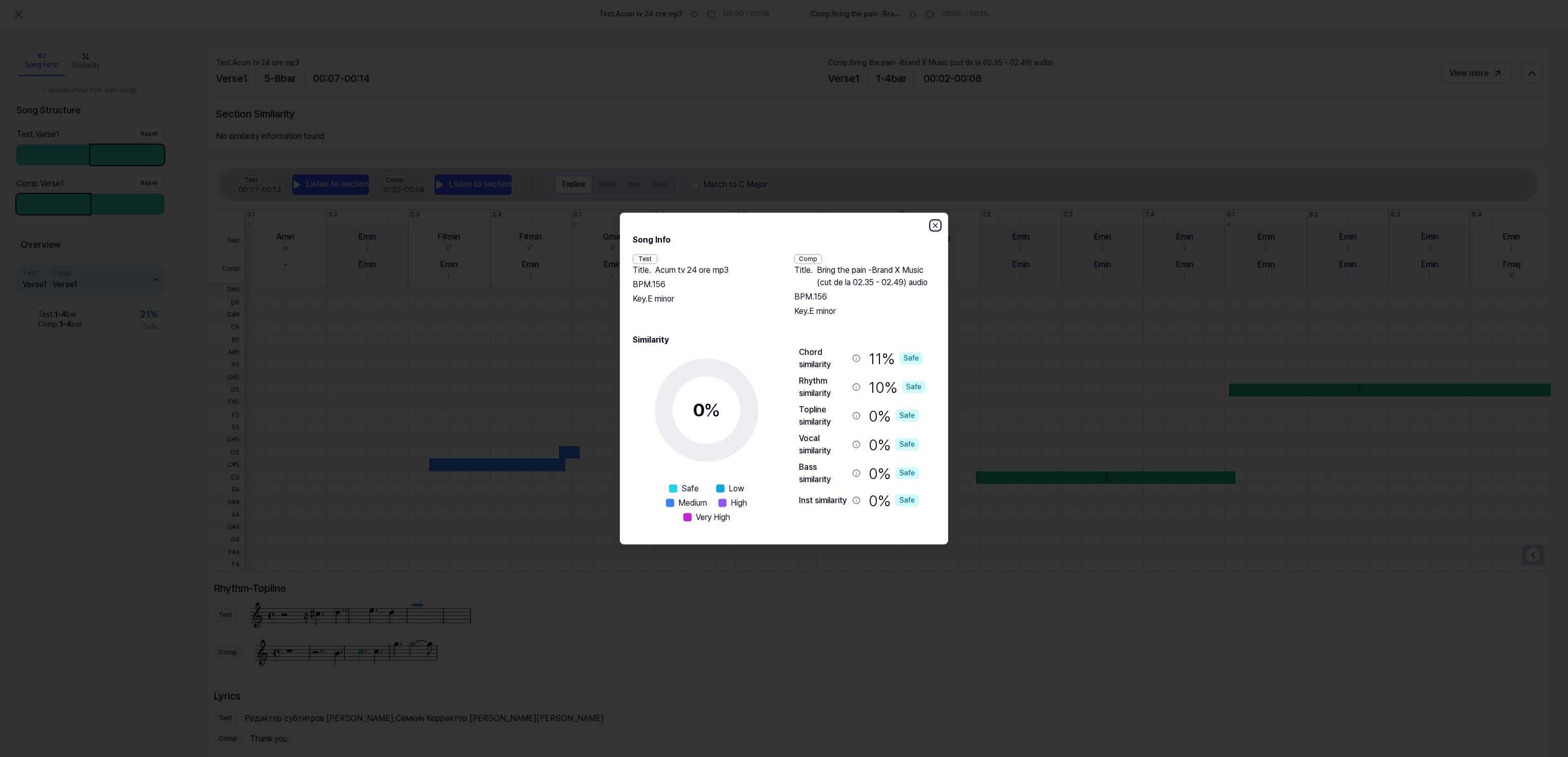
click at [935, 224] on icon "button" at bounding box center [936, 226] width 8 height 8
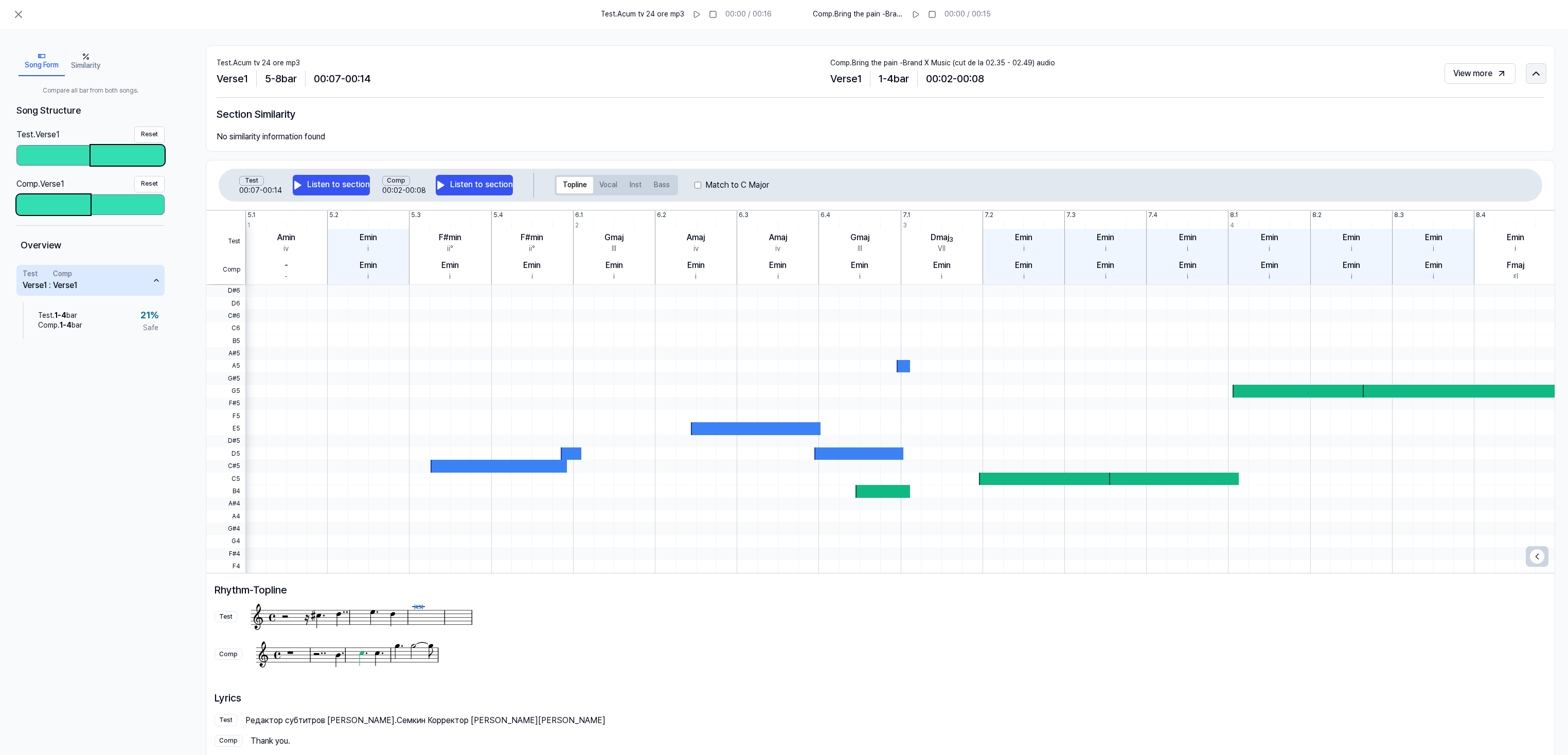
click at [1535, 76] on icon at bounding box center [1536, 74] width 12 height 12
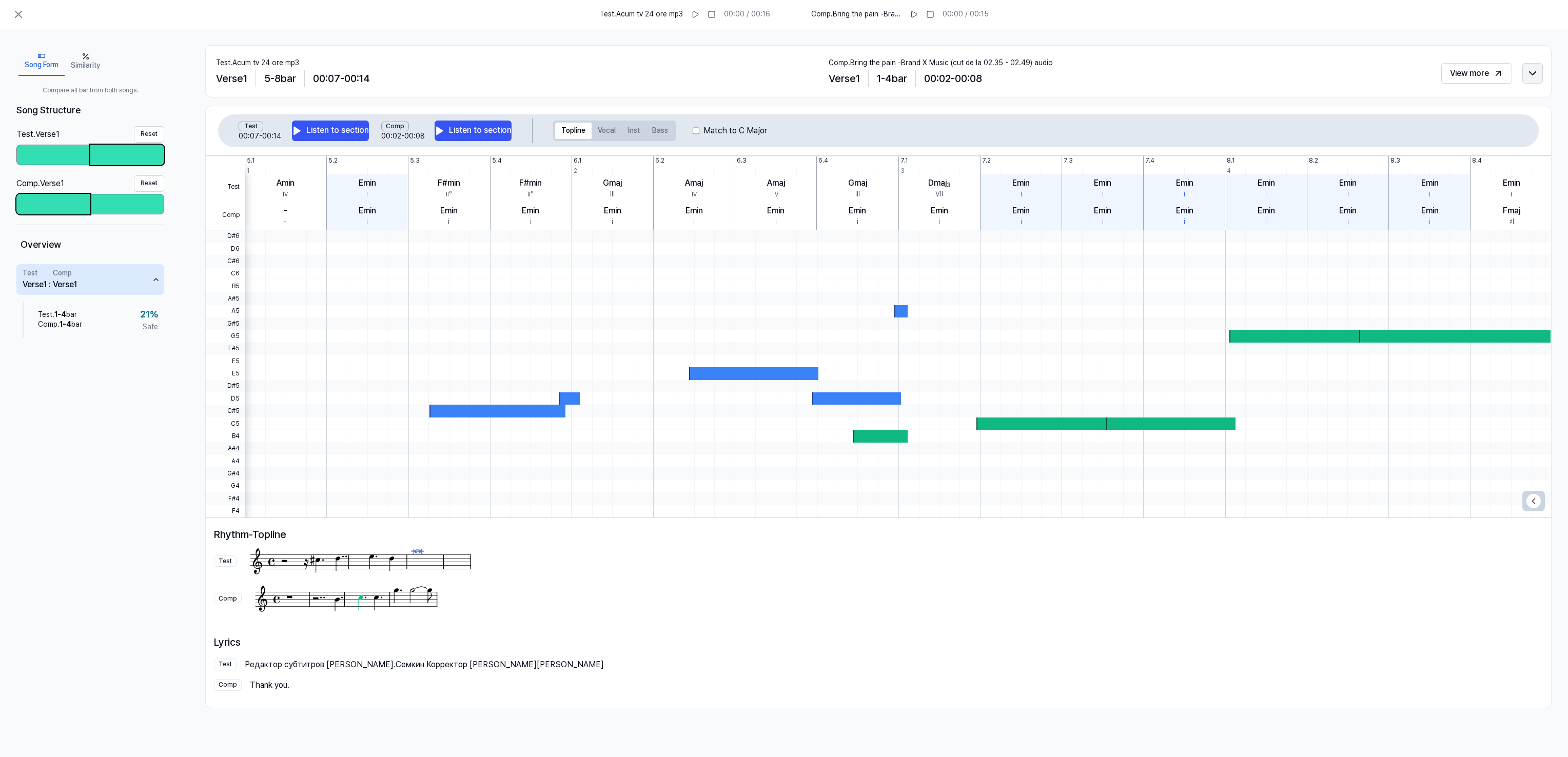
click at [1531, 76] on icon at bounding box center [1533, 73] width 12 height 12
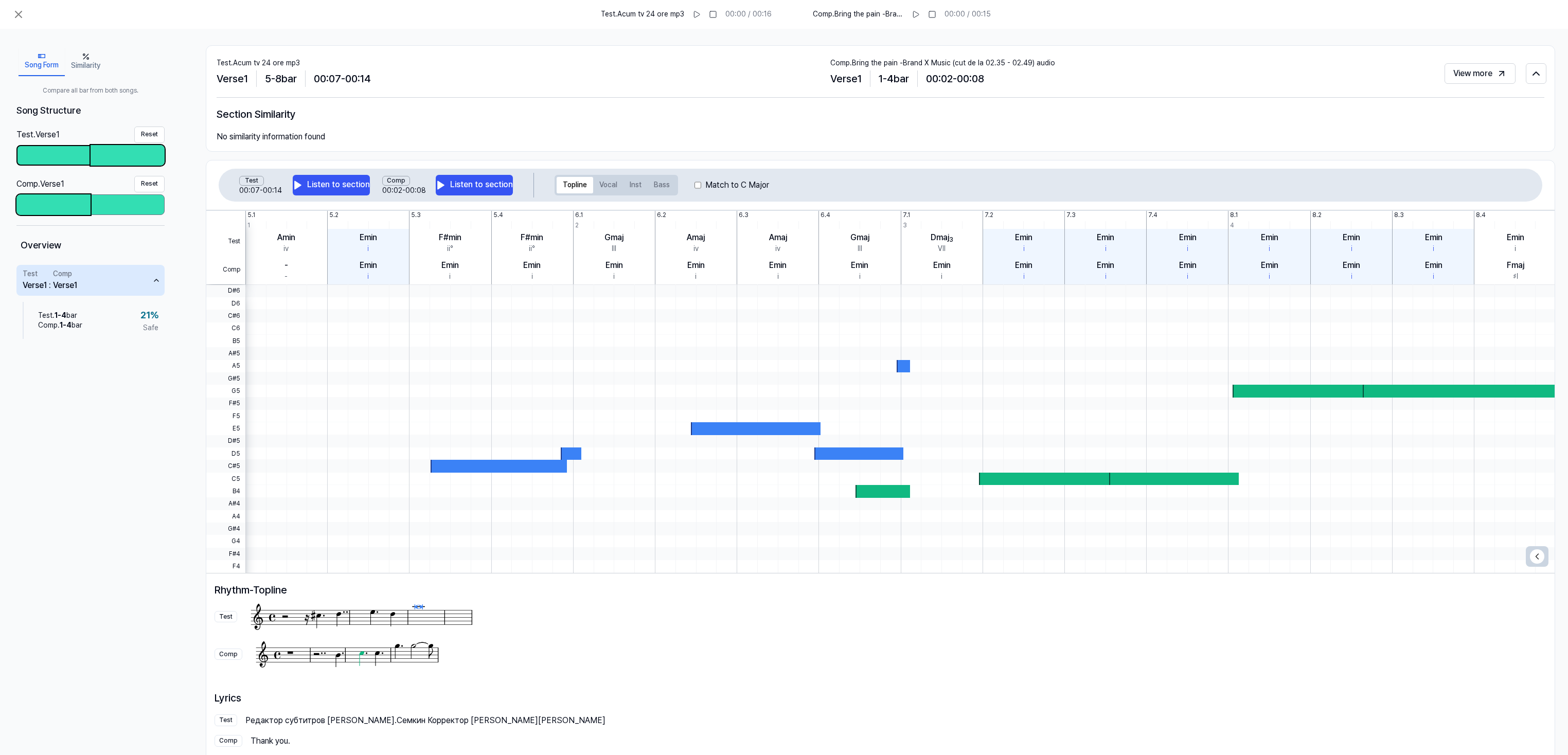
click at [48, 155] on div at bounding box center [54, 155] width 72 height 18
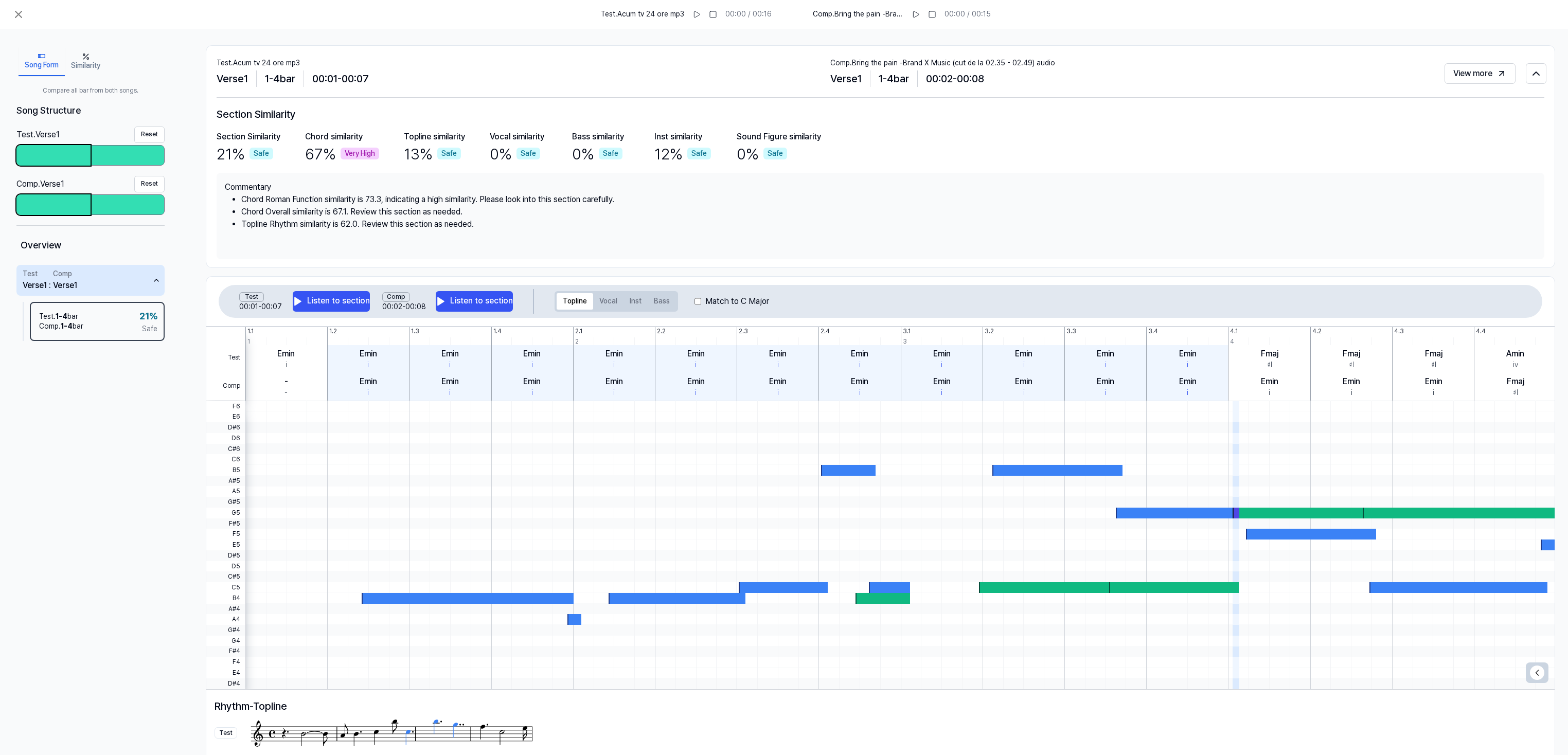
click at [52, 202] on div at bounding box center [53, 204] width 74 height 20
click at [55, 153] on div at bounding box center [53, 155] width 74 height 20
click at [327, 301] on button "Listen to section" at bounding box center [331, 301] width 77 height 20
click at [467, 298] on button "Listen to section" at bounding box center [474, 301] width 77 height 20
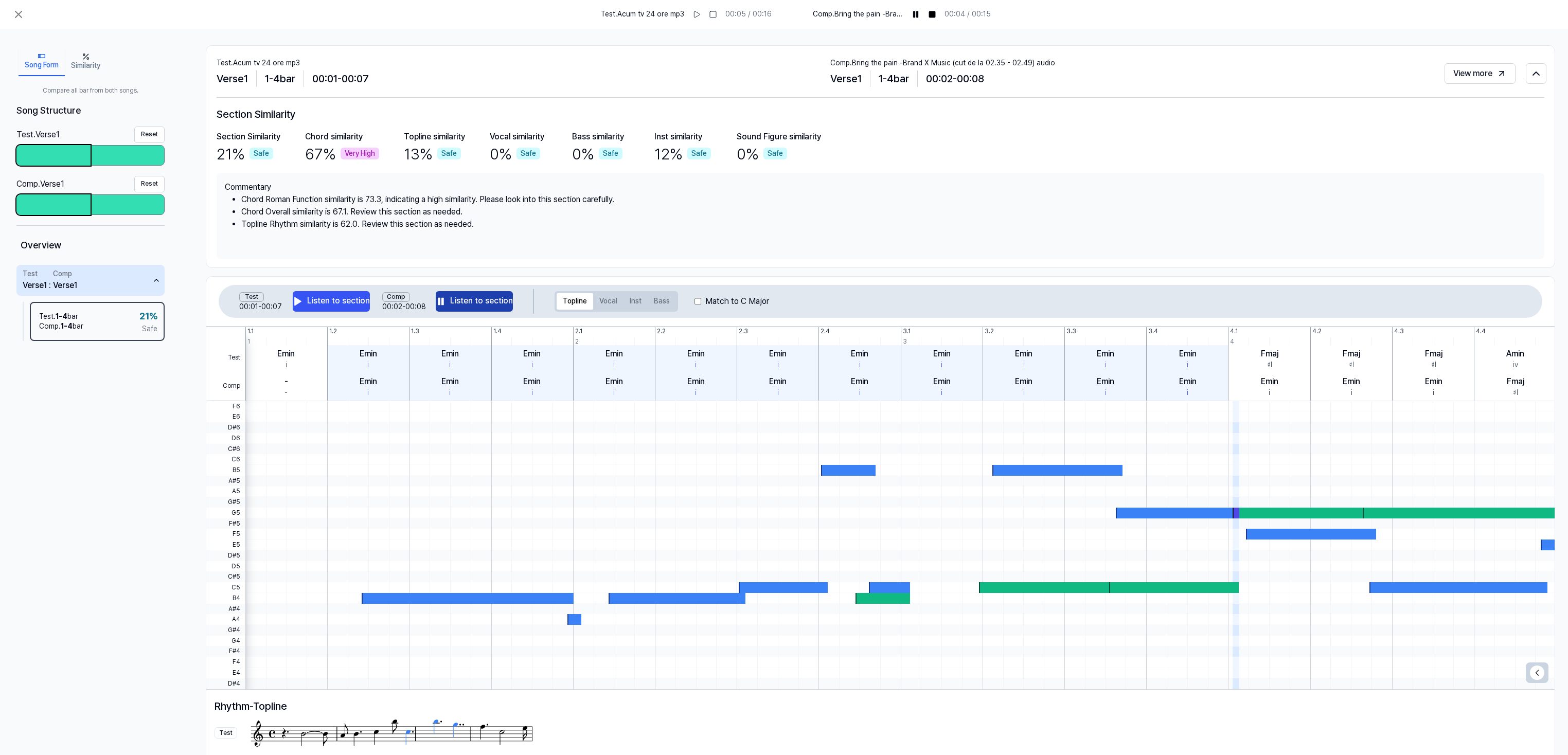
click at [467, 298] on button "Listen to section" at bounding box center [474, 301] width 77 height 20
click at [312, 296] on button "Listen to section" at bounding box center [331, 301] width 77 height 20
click at [319, 298] on button "Listen to section" at bounding box center [331, 301] width 77 height 20
click at [473, 304] on button "Listen to section" at bounding box center [474, 301] width 77 height 20
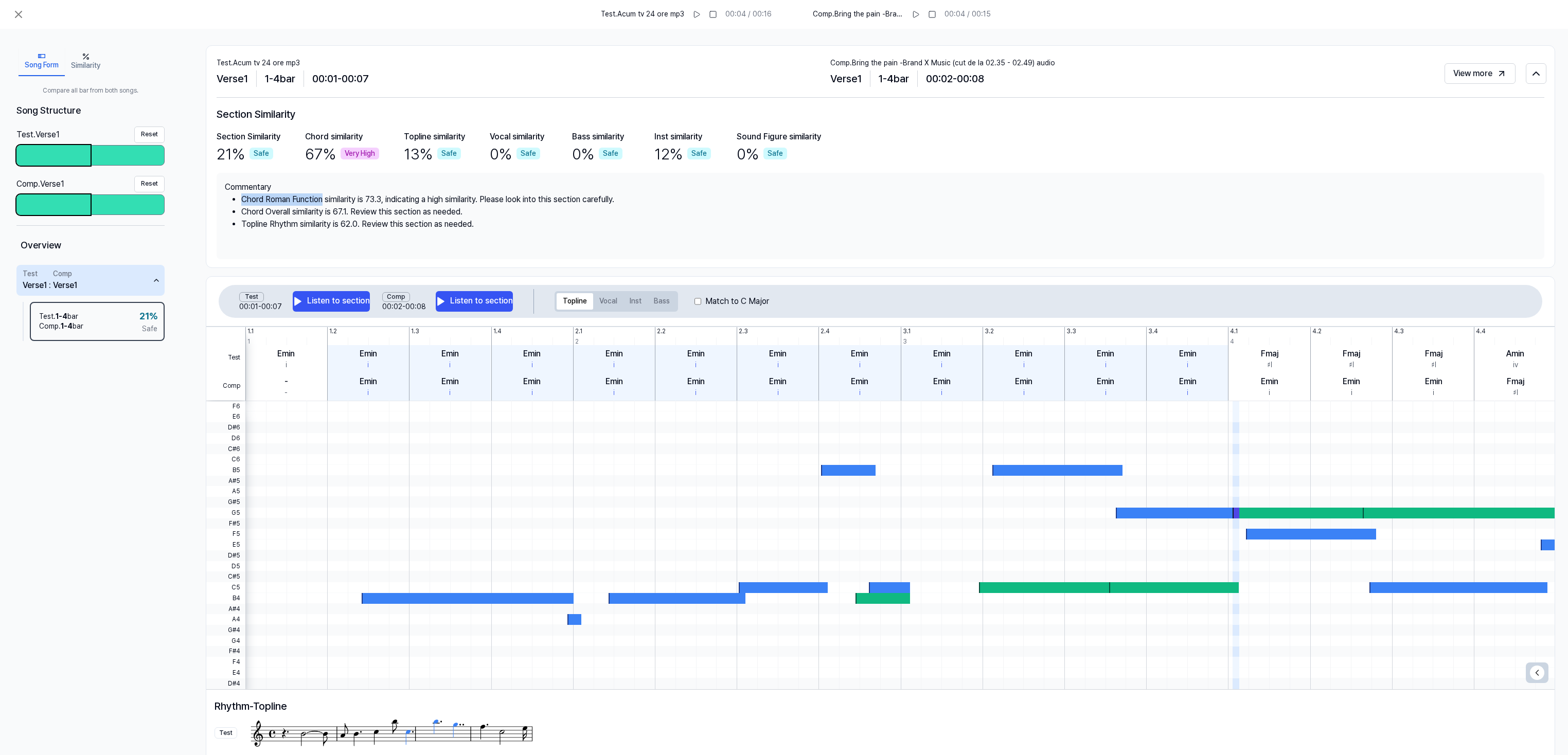
drag, startPoint x: 242, startPoint y: 197, endPoint x: 325, endPoint y: 198, distance: 83.0
click at [325, 198] on li "Chord Roman Function similarity is 73.3, indicating a high similarity. Please l…" at bounding box center [888, 200] width 1295 height 12
drag, startPoint x: 325, startPoint y: 198, endPoint x: 303, endPoint y: 196, distance: 22.1
copy li "Chord Roman Function"
click at [269, 211] on li "Chord Overall similarity is 67.1. Review this section as needed." at bounding box center [888, 212] width 1295 height 12
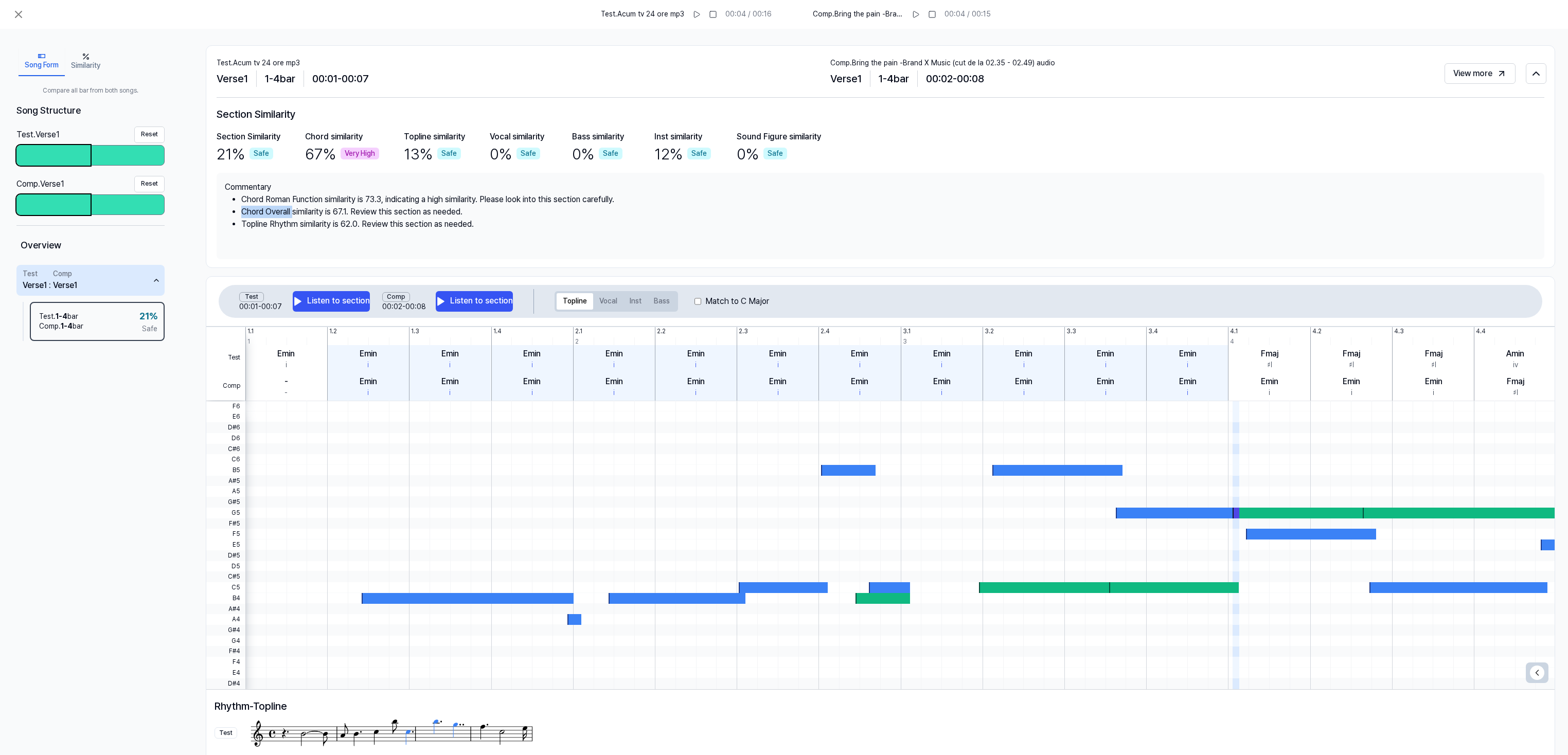
drag, startPoint x: 240, startPoint y: 209, endPoint x: 292, endPoint y: 206, distance: 52.1
click at [292, 206] on ul "Chord Roman Function similarity is 73.3, indicating a high similarity. Please l…" at bounding box center [880, 222] width 1311 height 58
drag, startPoint x: 292, startPoint y: 206, endPoint x: 282, endPoint y: 209, distance: 10.4
copy li "Chord Overall"
click at [269, 222] on li "Topline Rhythm similarity is 62.0. Review this section as needed." at bounding box center [888, 224] width 1295 height 12
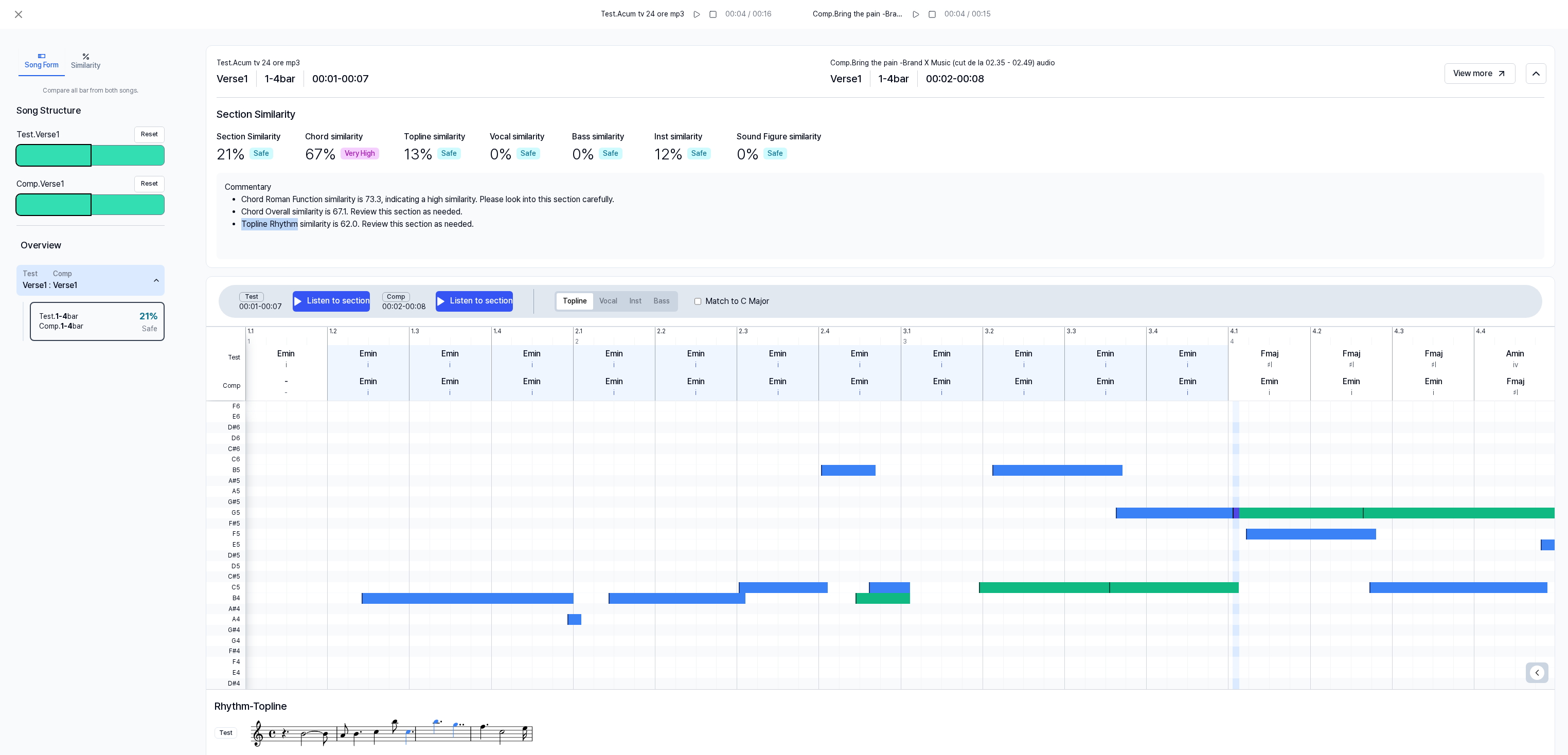
drag, startPoint x: 243, startPoint y: 222, endPoint x: 297, endPoint y: 223, distance: 54.0
click at [297, 223] on li "Topline Rhythm similarity is 62.0. Review this section as needed." at bounding box center [888, 224] width 1295 height 12
drag, startPoint x: 297, startPoint y: 223, endPoint x: 273, endPoint y: 222, distance: 24.0
copy li "Topline Rhythm"
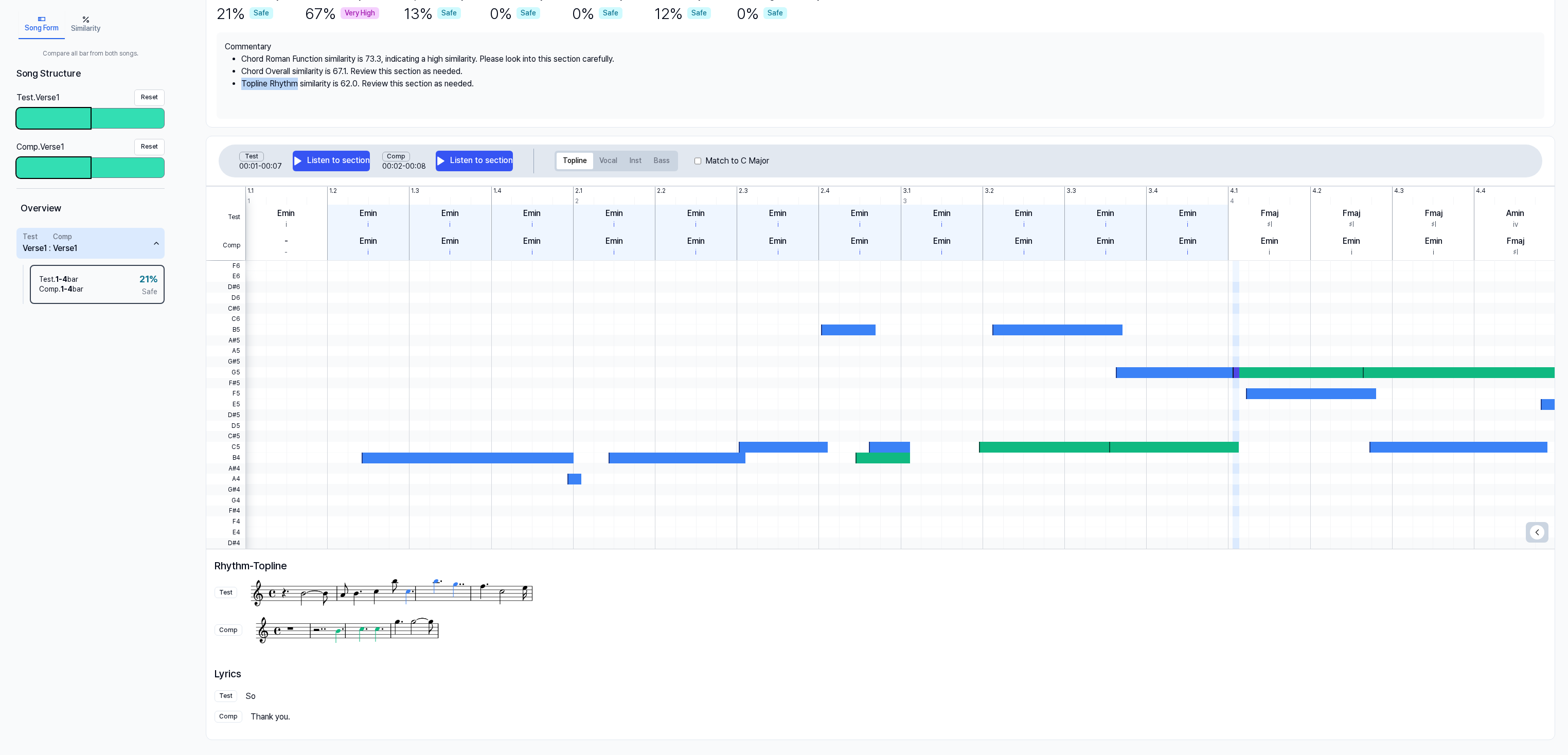
scroll to position [143, 0]
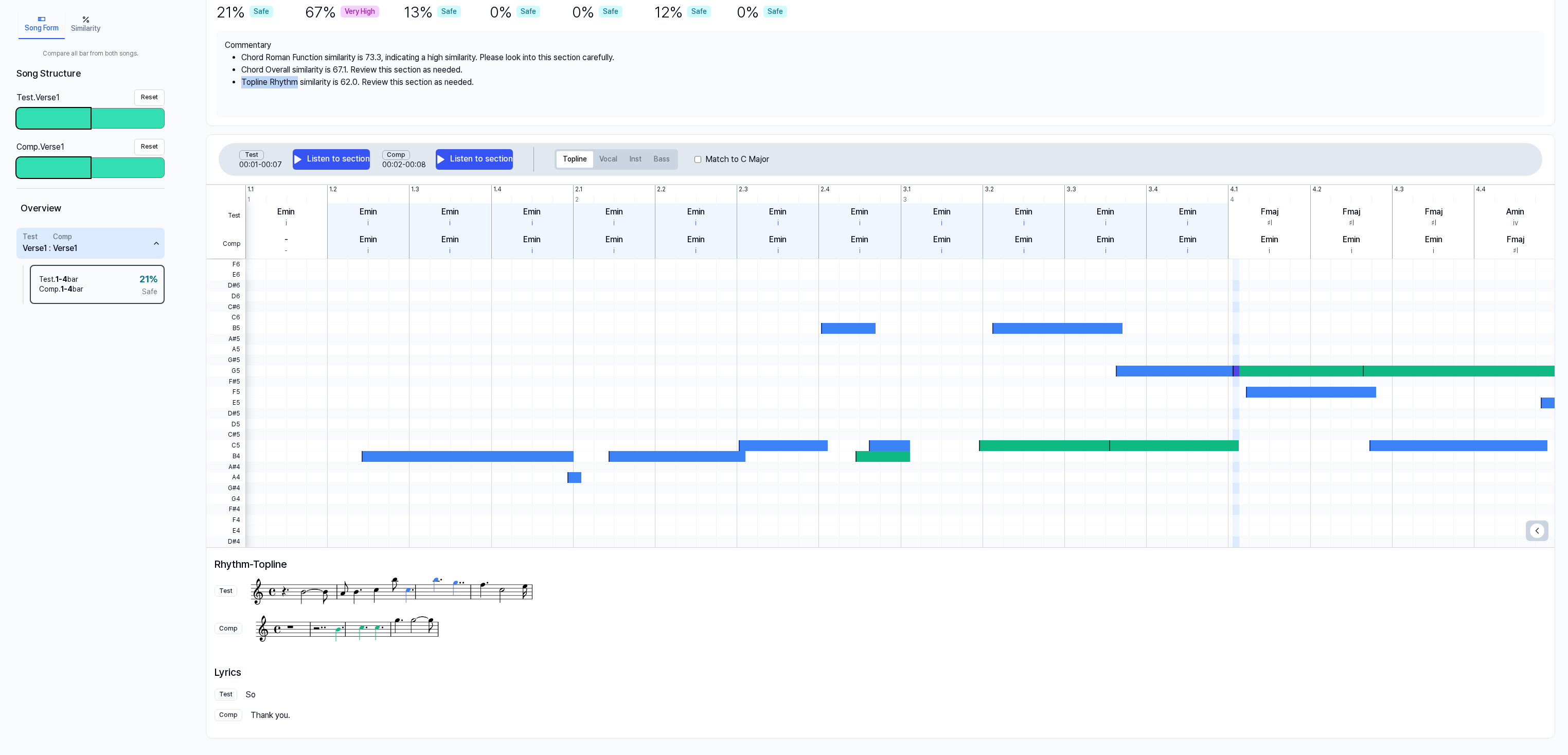
click at [314, 589] on img at bounding box center [391, 591] width 292 height 37
click at [228, 591] on div "Test" at bounding box center [226, 591] width 22 height 12
click at [231, 630] on div "Comp" at bounding box center [228, 628] width 28 height 12
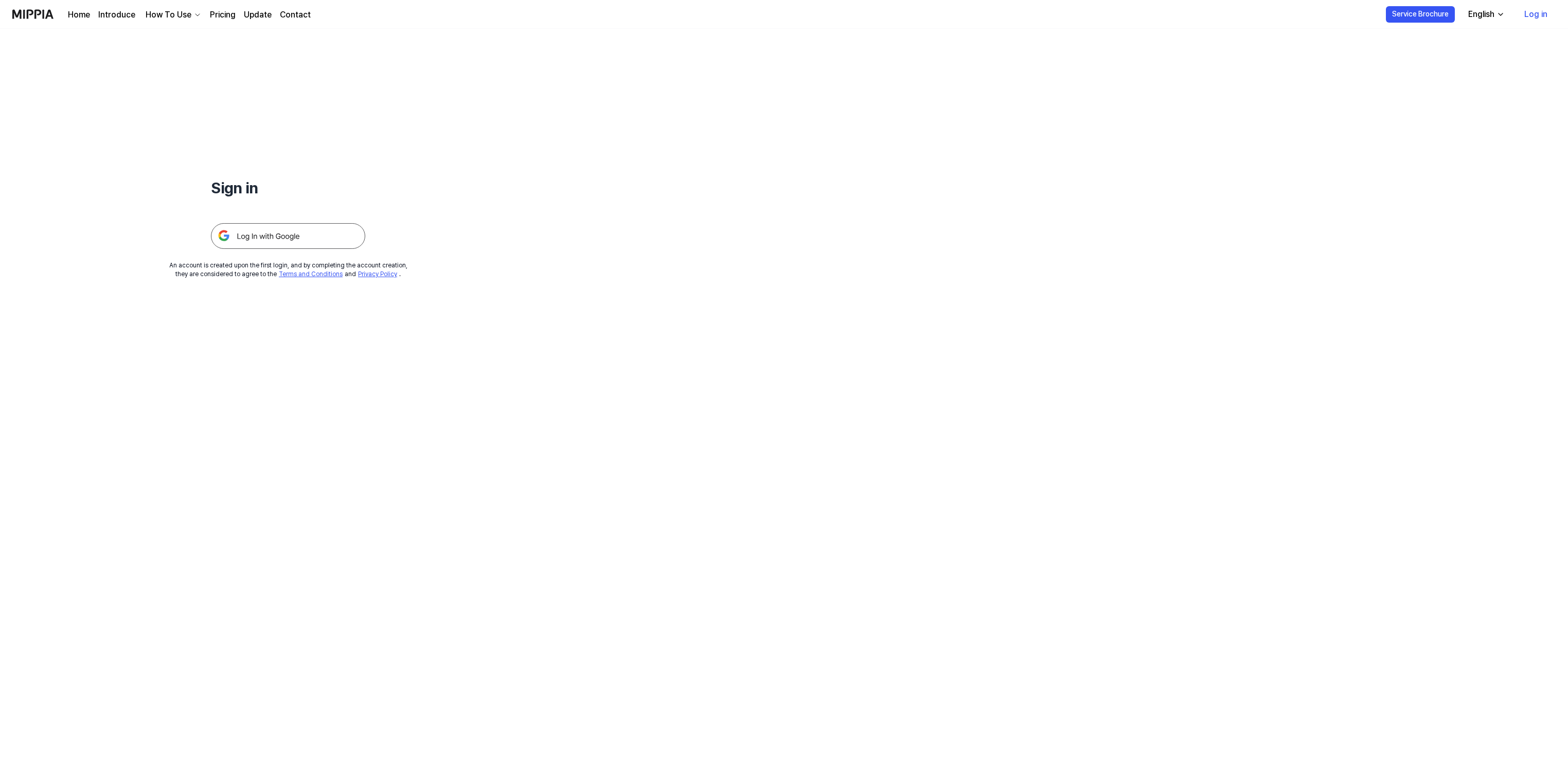
click at [1539, 14] on link "Log in" at bounding box center [1536, 14] width 40 height 29
click at [269, 230] on img at bounding box center [288, 236] width 154 height 26
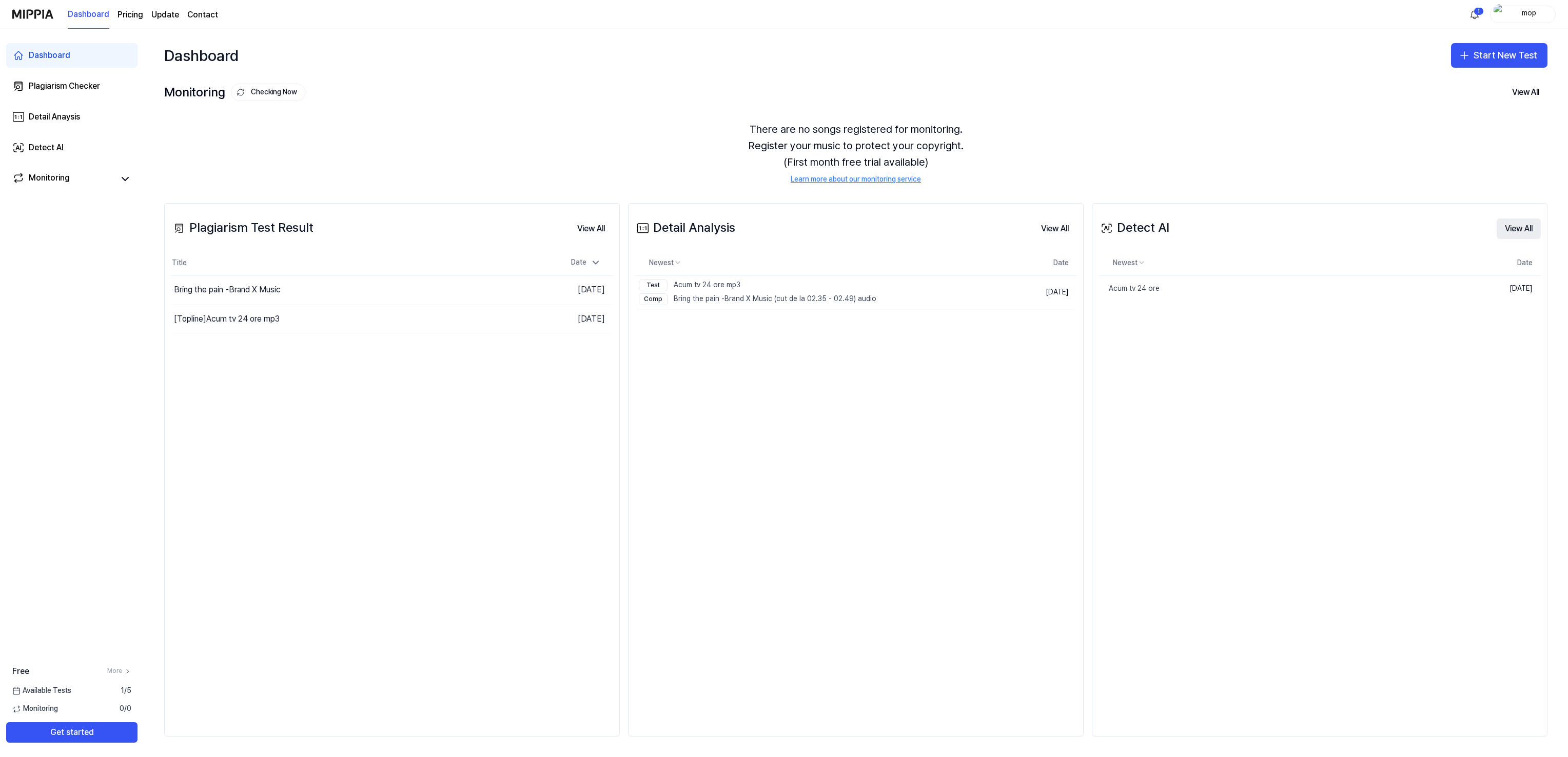
click at [1517, 226] on button "View All" at bounding box center [1518, 228] width 44 height 20
